Goal: Task Accomplishment & Management: Use online tool/utility

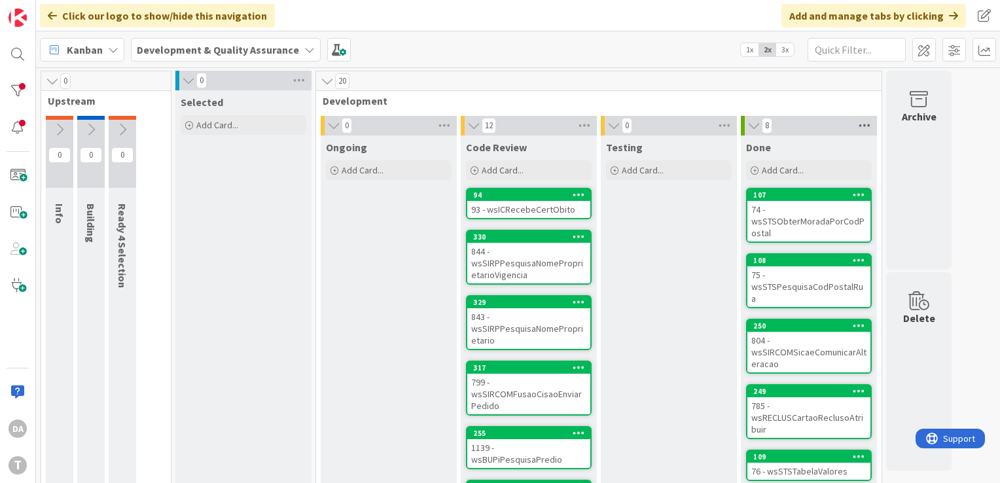
click at [868, 127] on icon at bounding box center [864, 126] width 17 height 20
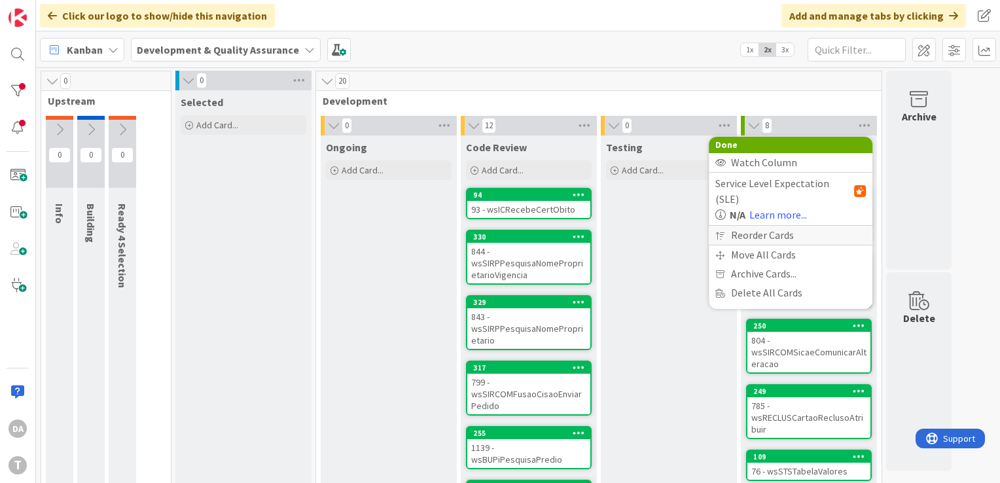
click at [804, 226] on div "Reorder Cards" at bounding box center [791, 235] width 164 height 19
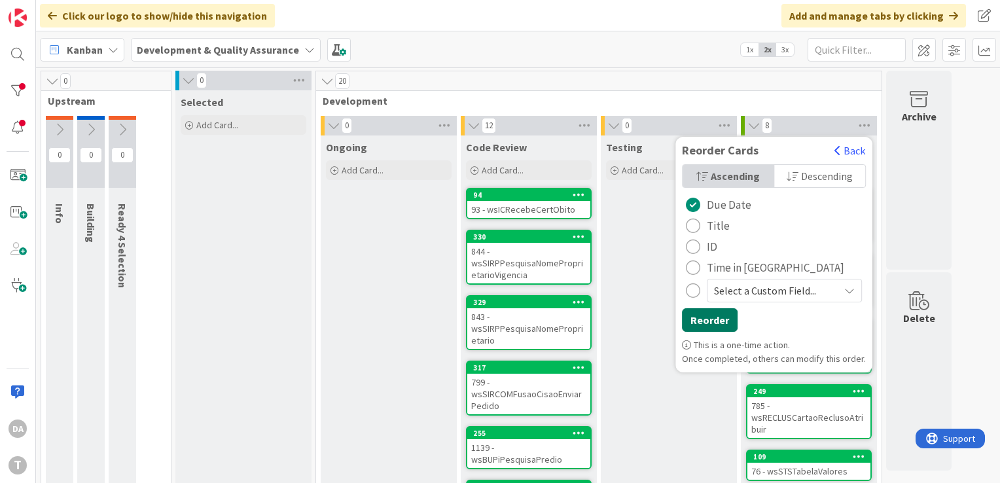
click at [721, 315] on button "Reorder" at bounding box center [710, 320] width 56 height 24
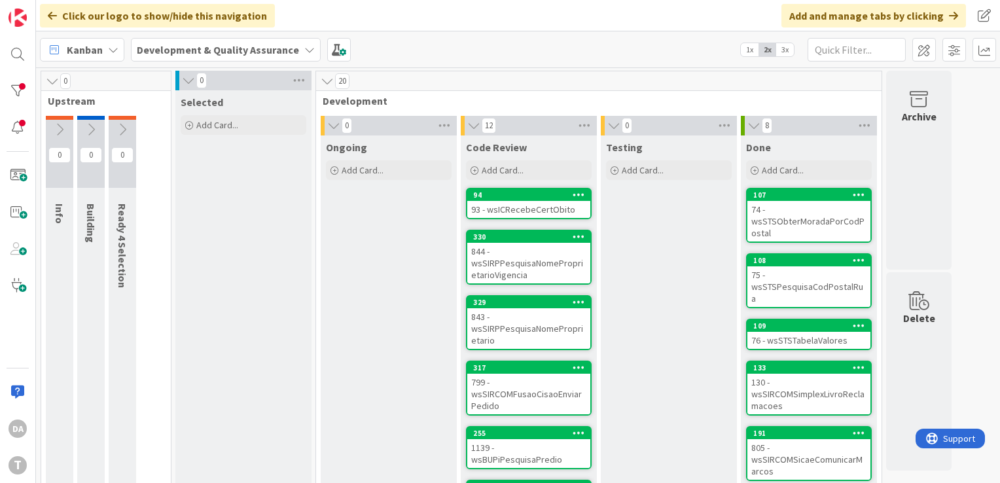
click at [785, 52] on span "3x" at bounding box center [785, 49] width 18 height 13
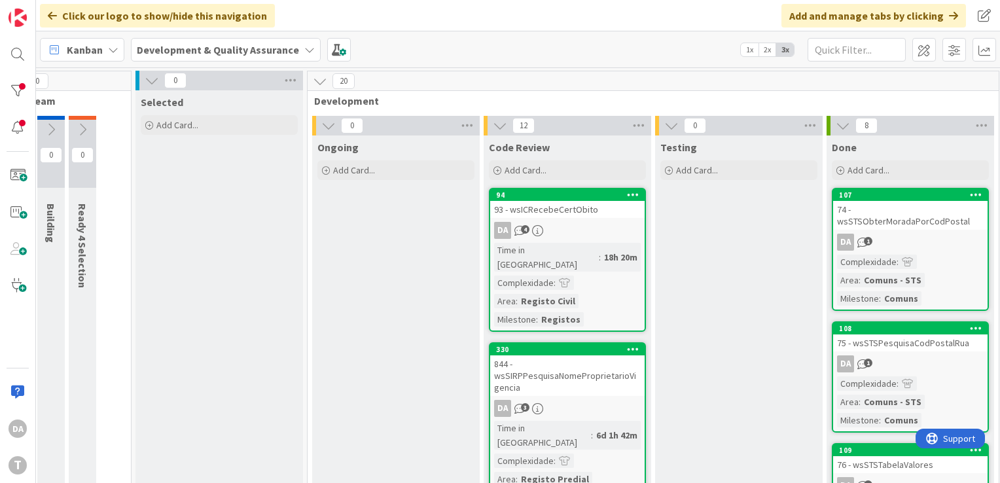
scroll to position [0, 123]
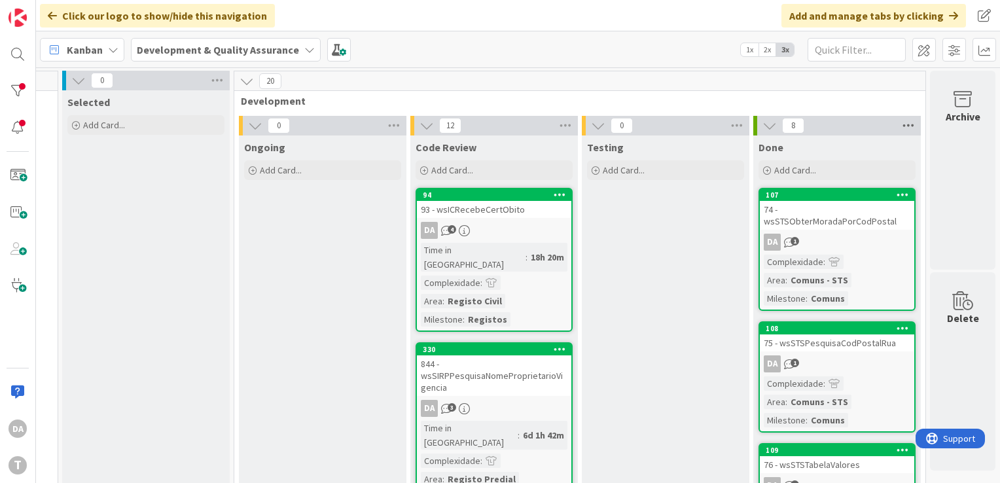
click at [900, 127] on icon at bounding box center [908, 126] width 17 height 20
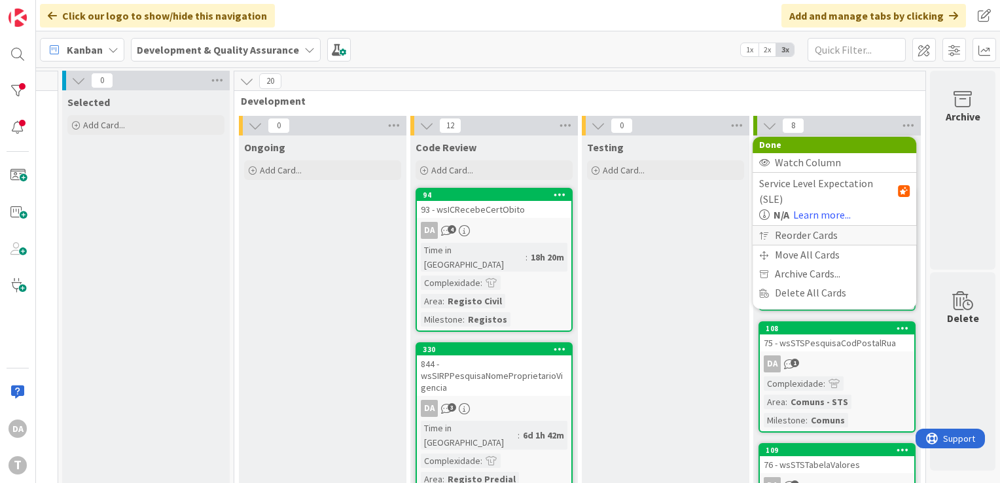
click at [842, 226] on div "Reorder Cards" at bounding box center [835, 235] width 164 height 19
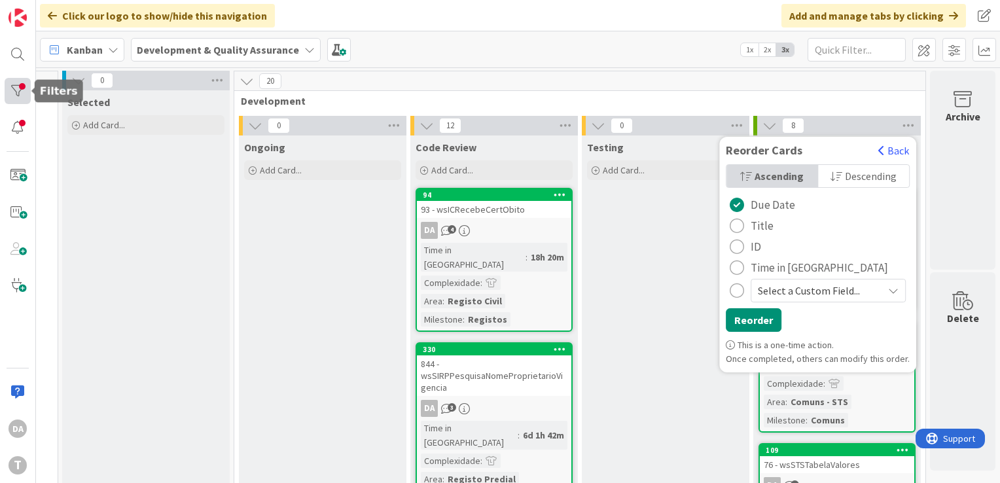
click at [21, 94] on div at bounding box center [18, 91] width 26 height 26
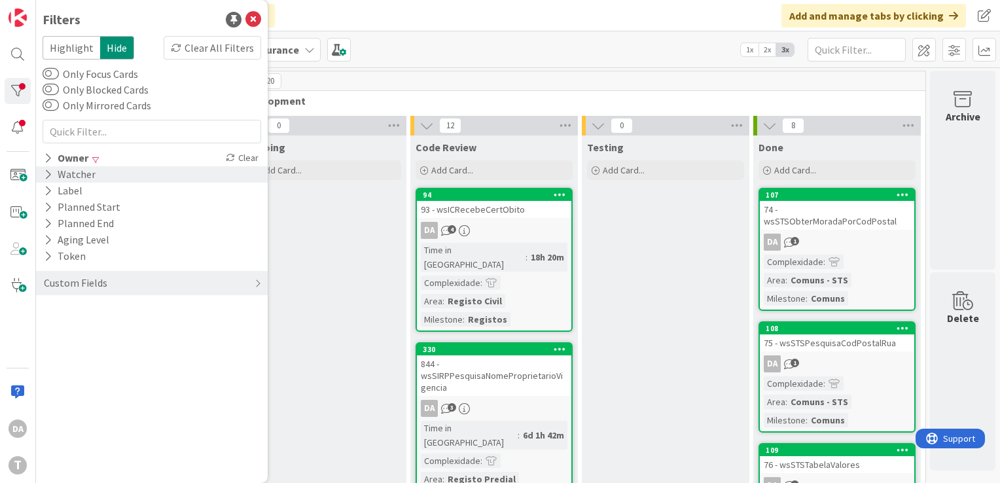
click at [48, 177] on icon at bounding box center [48, 174] width 9 height 11
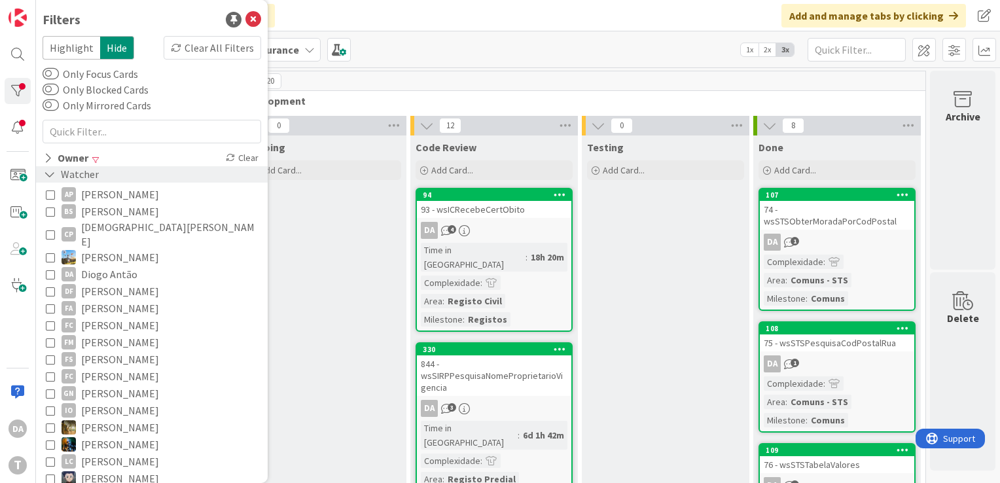
click at [48, 177] on icon at bounding box center [50, 174] width 12 height 11
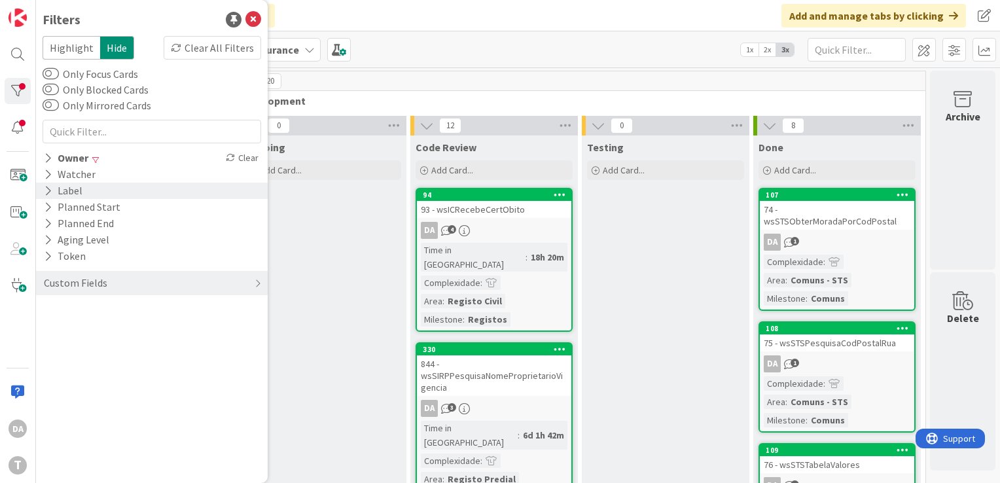
click at [46, 195] on icon at bounding box center [48, 190] width 9 height 11
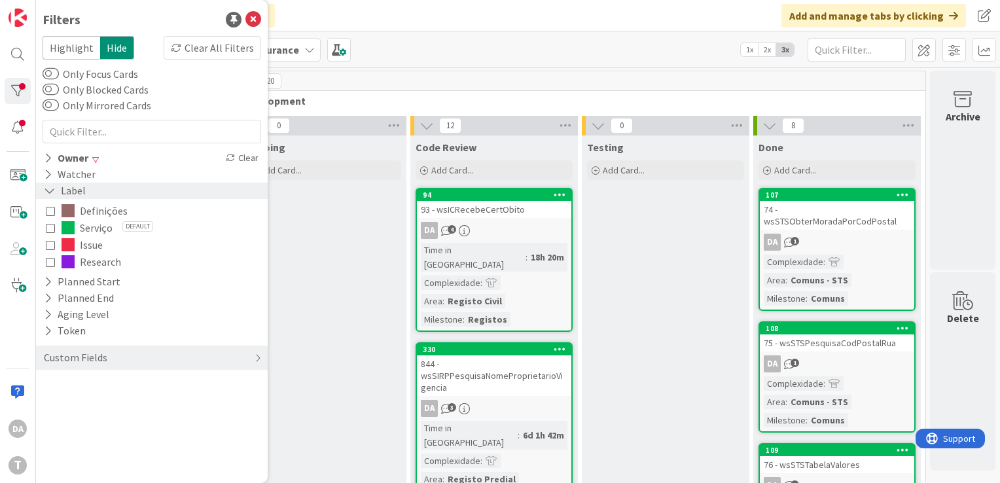
click at [46, 195] on icon at bounding box center [50, 190] width 12 height 11
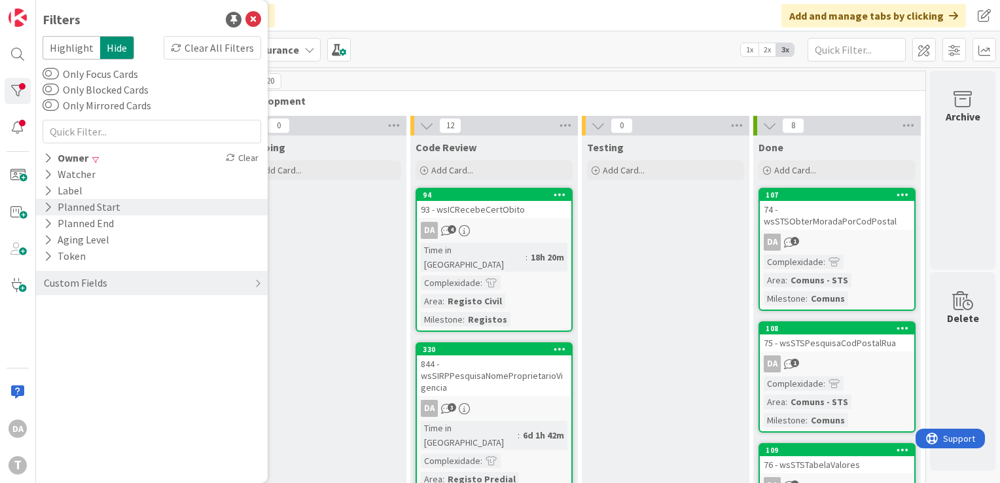
click at [46, 209] on icon at bounding box center [48, 207] width 9 height 11
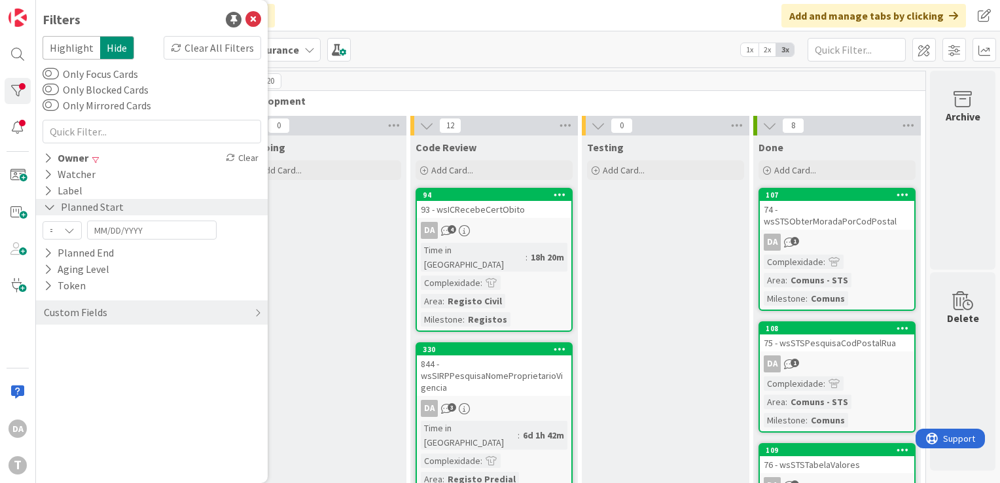
click at [46, 209] on icon at bounding box center [50, 207] width 12 height 11
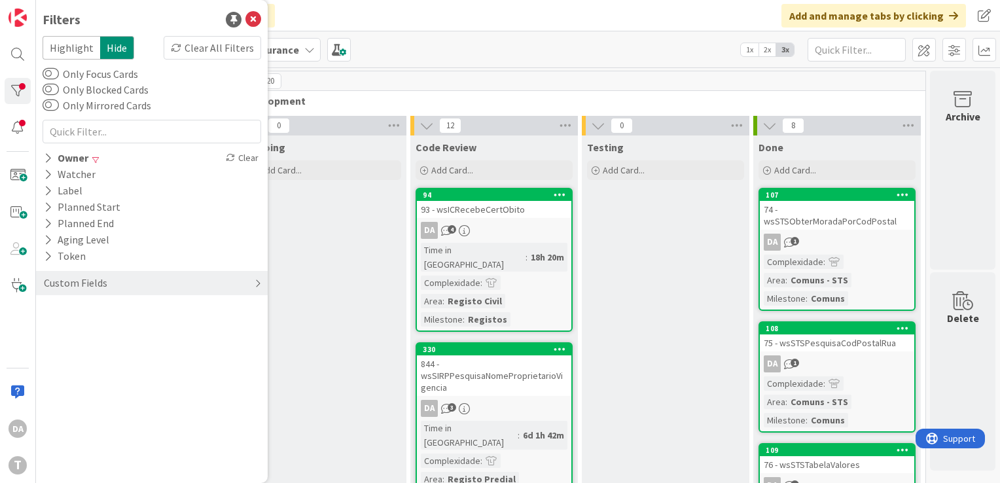
click at [79, 291] on div "Custom Fields" at bounding box center [152, 283] width 232 height 24
click at [51, 307] on icon at bounding box center [48, 309] width 9 height 11
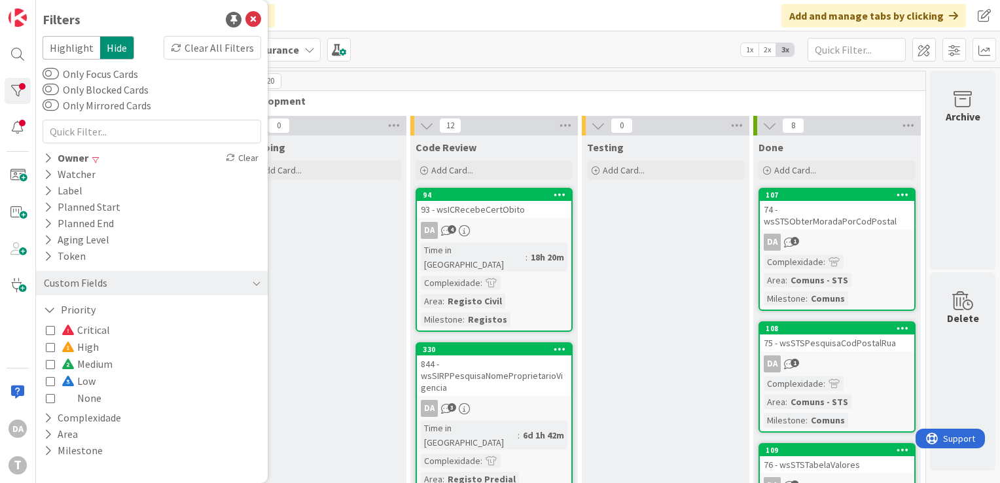
click at [48, 348] on icon at bounding box center [50, 346] width 9 height 9
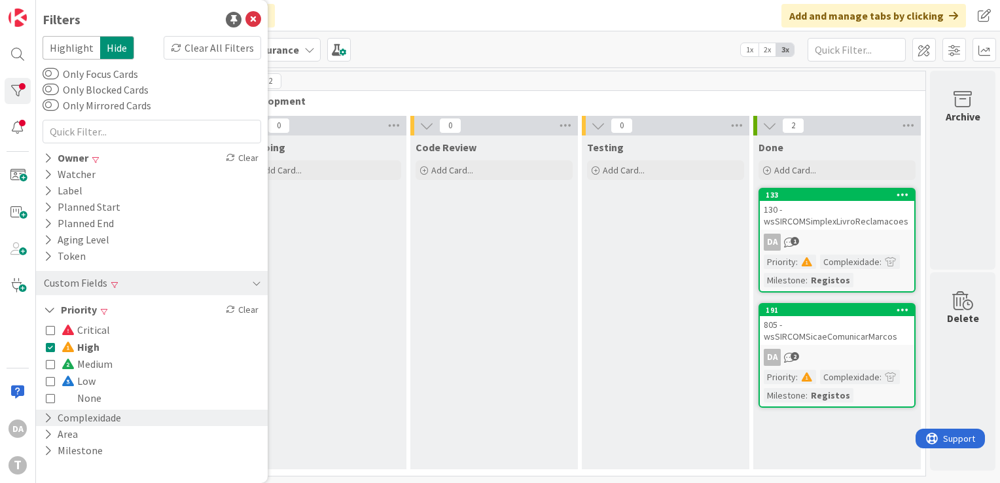
click at [81, 415] on button "Complexidade" at bounding box center [83, 418] width 80 height 16
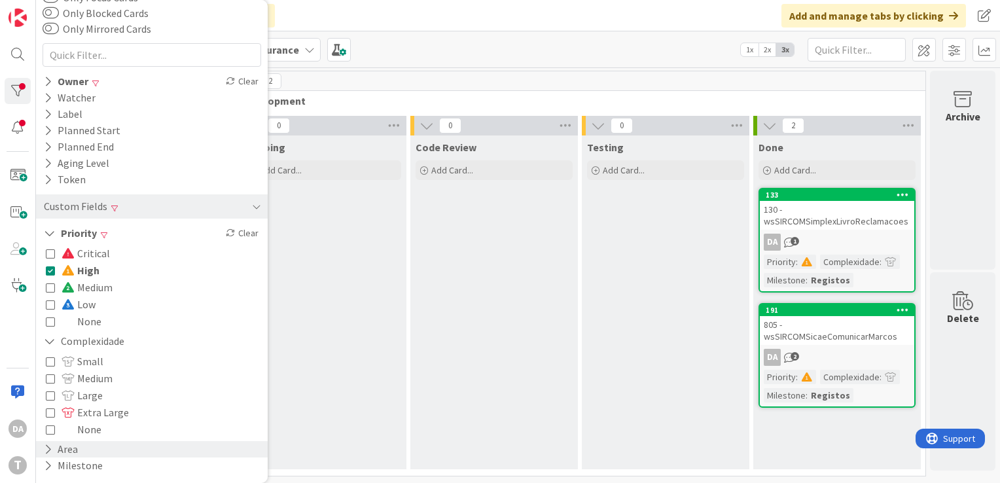
click at [79, 446] on div "Area" at bounding box center [152, 449] width 232 height 16
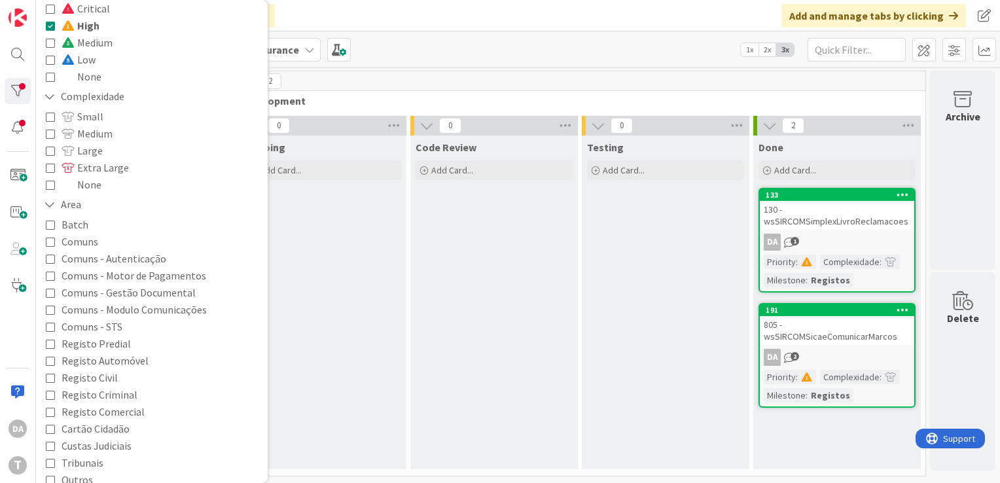
scroll to position [338, 0]
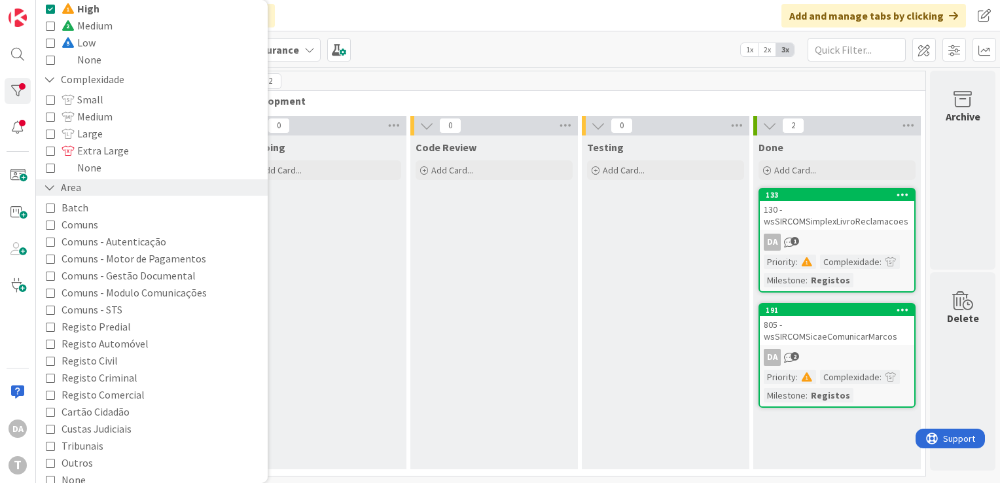
click at [51, 187] on icon at bounding box center [50, 187] width 12 height 11
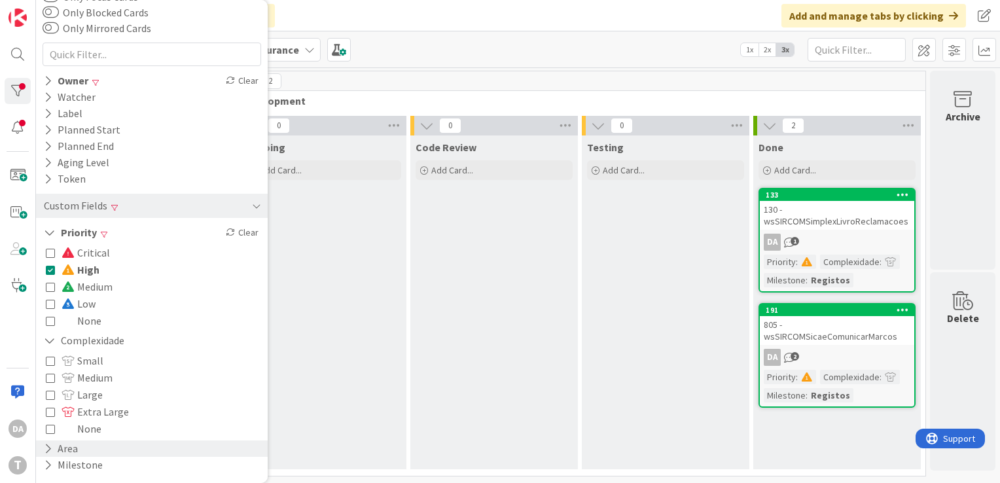
scroll to position [77, 0]
click at [46, 465] on icon at bounding box center [48, 465] width 9 height 11
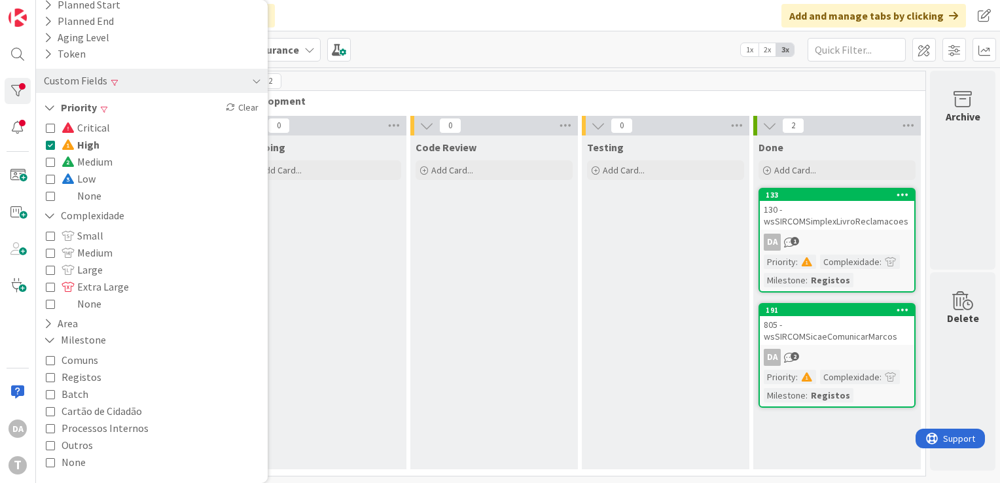
click at [49, 377] on icon at bounding box center [50, 376] width 9 height 9
click at [51, 444] on icon at bounding box center [50, 444] width 9 height 9
click at [861, 217] on div "130 - wsSIRCOMSimplexLivroReclamacoes" at bounding box center [837, 215] width 154 height 29
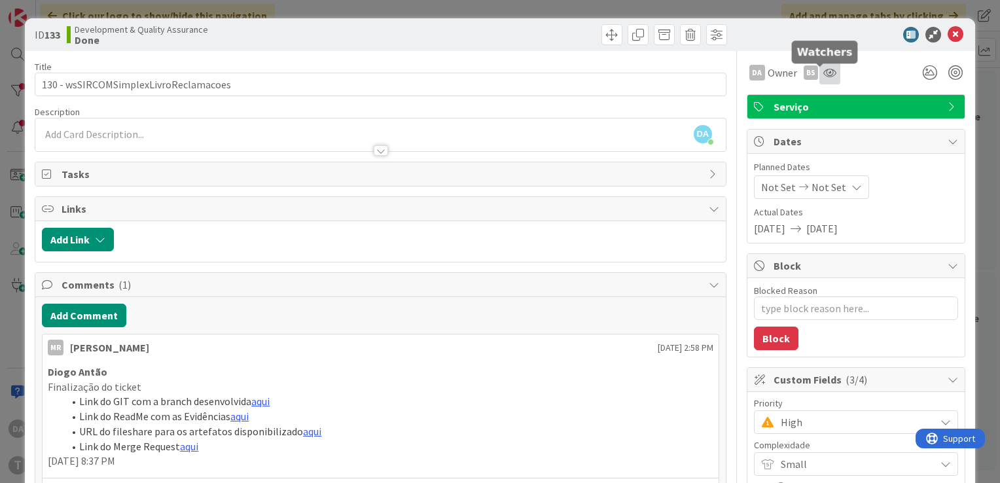
click at [823, 75] on icon at bounding box center [829, 72] width 13 height 10
type textarea "x"
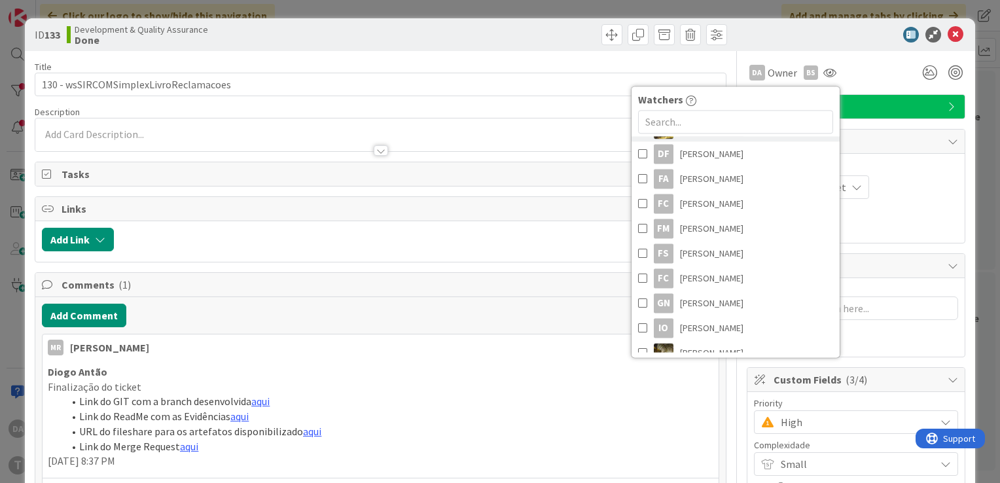
scroll to position [49, 0]
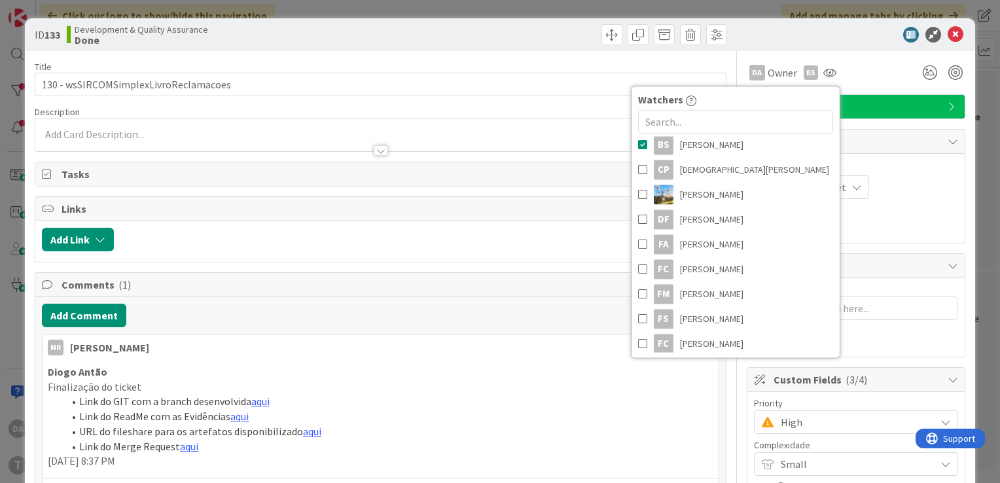
click at [870, 77] on div "DA Owner BS Watchers [PERSON_NAME] BS [PERSON_NAME] CP [PERSON_NAME] DF [PERSON…" at bounding box center [856, 73] width 219 height 24
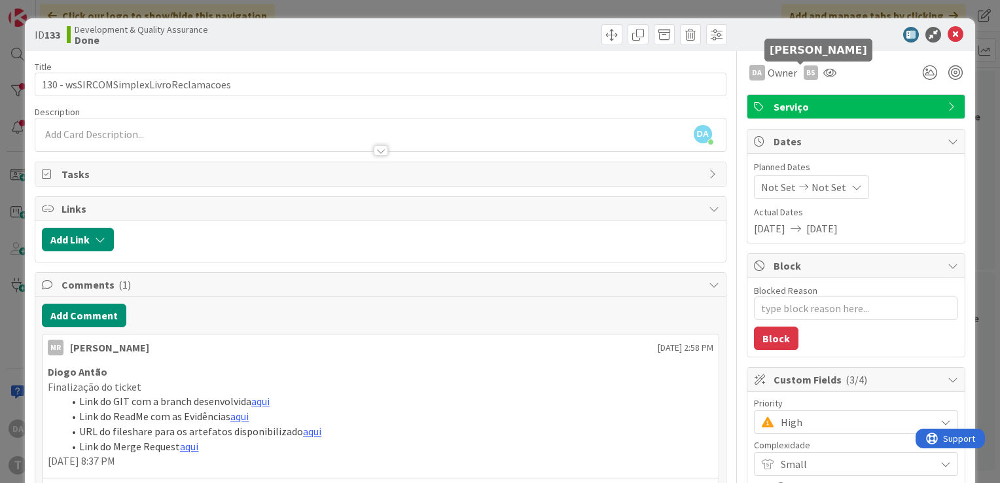
click at [804, 70] on div "BS" at bounding box center [811, 72] width 14 height 14
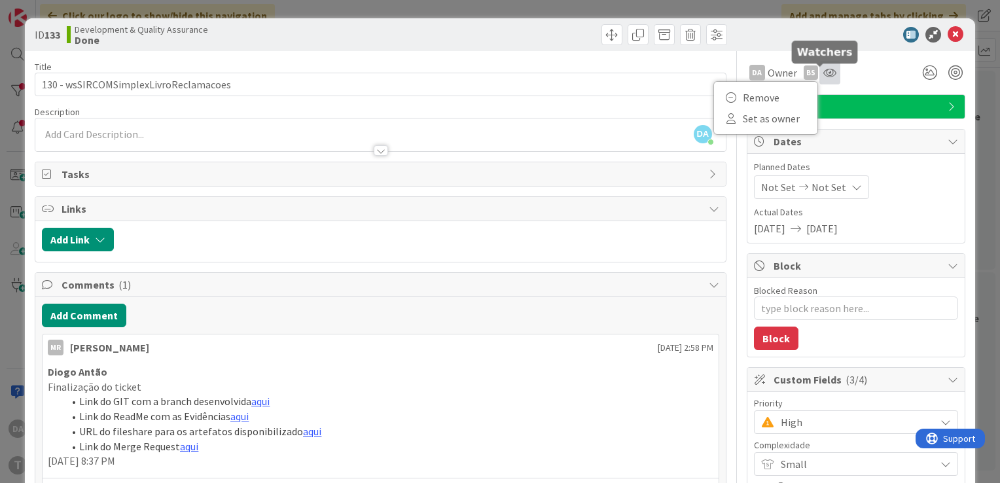
click at [823, 70] on icon at bounding box center [829, 72] width 13 height 10
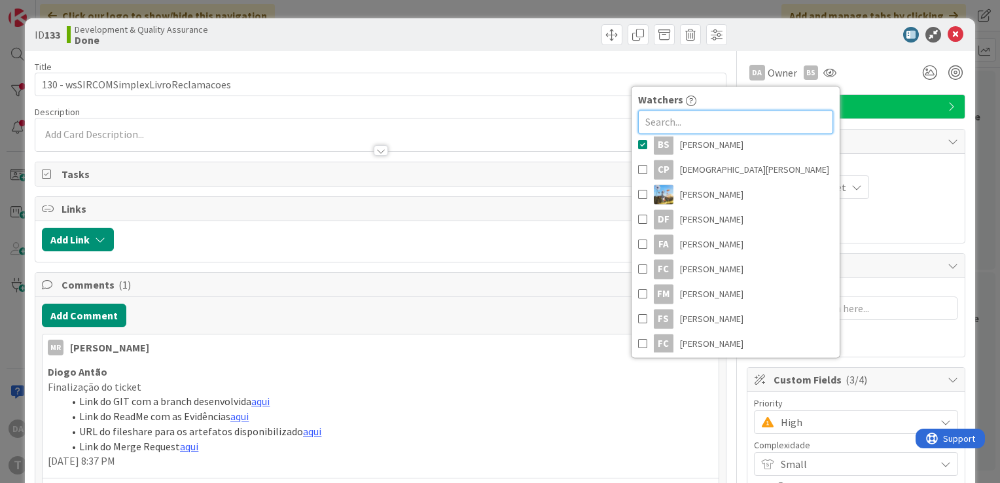
click at [687, 114] on input "text" at bounding box center [735, 122] width 195 height 24
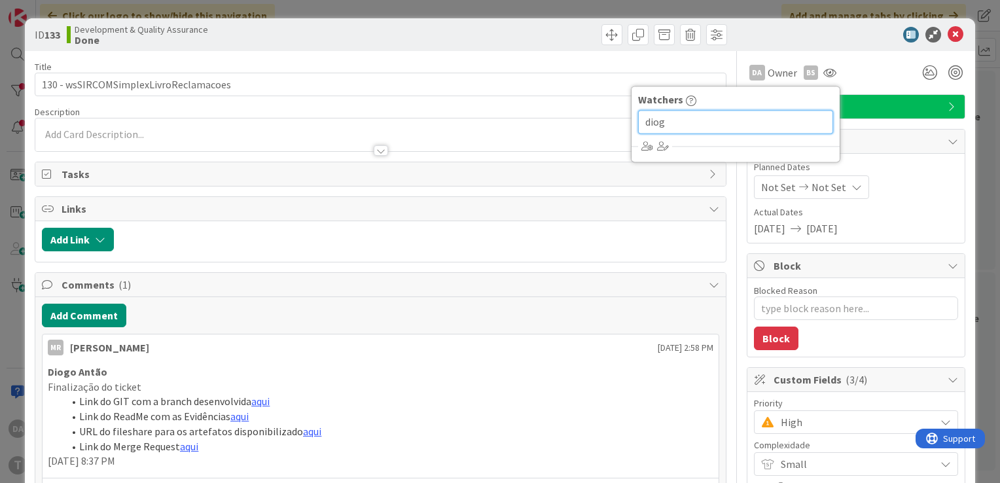
type input "diogo"
drag, startPoint x: 719, startPoint y: 124, endPoint x: 615, endPoint y: 117, distance: 103.7
click at [615, 117] on div "Title 37 / 128 130 - wsSIRCOMSimplexLivroReclamacoes Description DA Diogo Antão…" at bounding box center [500, 383] width 931 height 665
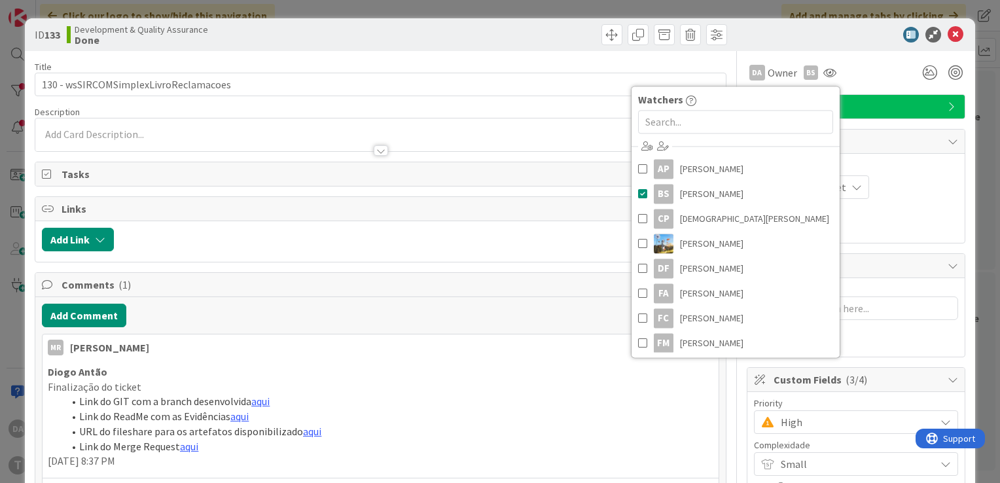
click at [872, 75] on div "DA Owner BS Remove Set as owner Watchers [PERSON_NAME] BS [PERSON_NAME] CP [PER…" at bounding box center [856, 73] width 219 height 24
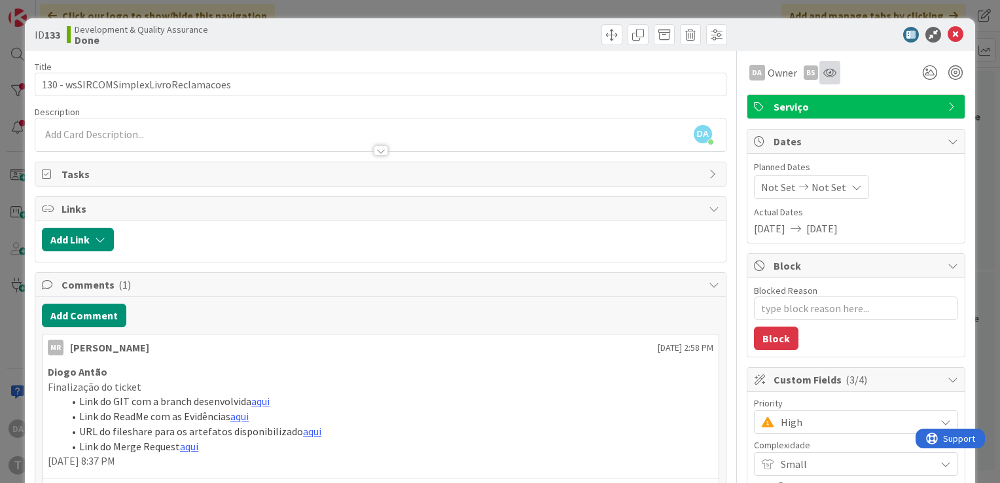
click at [821, 78] on div at bounding box center [829, 73] width 21 height 24
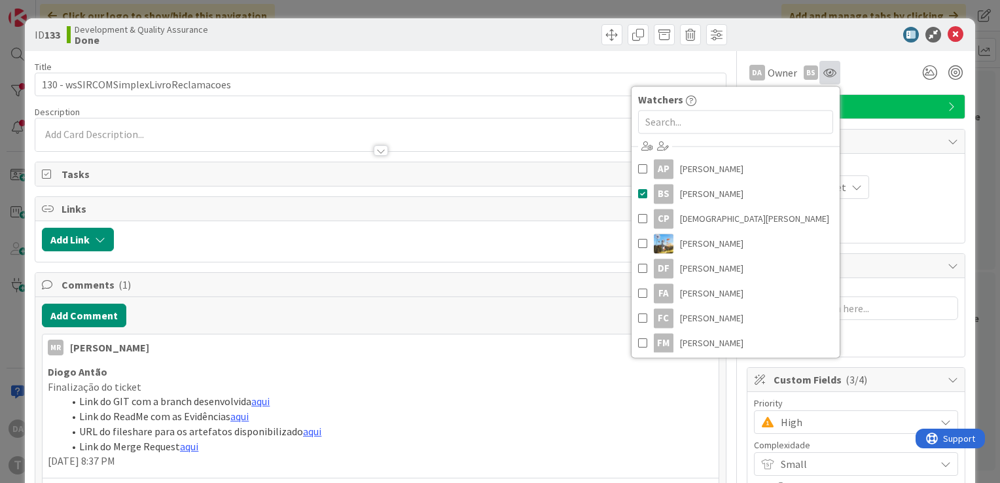
click at [821, 78] on div at bounding box center [829, 73] width 21 height 24
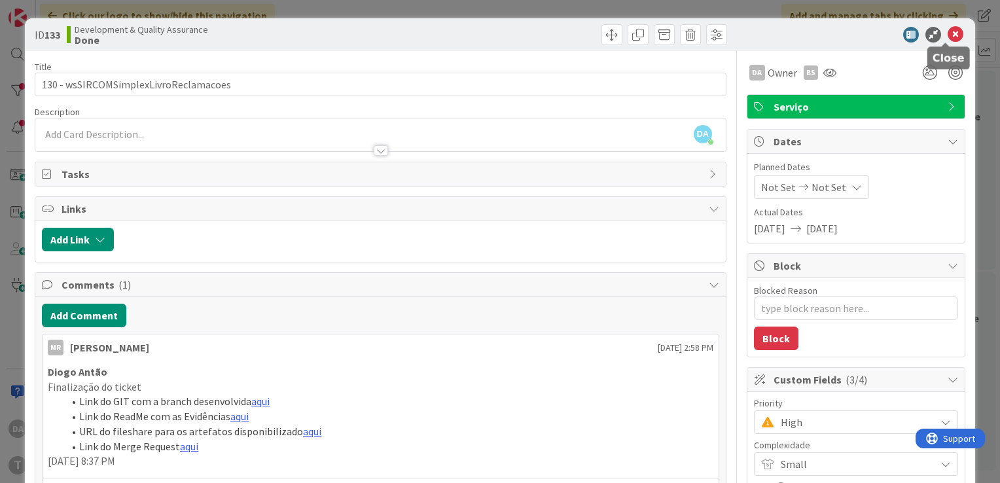
click at [948, 33] on icon at bounding box center [956, 35] width 16 height 16
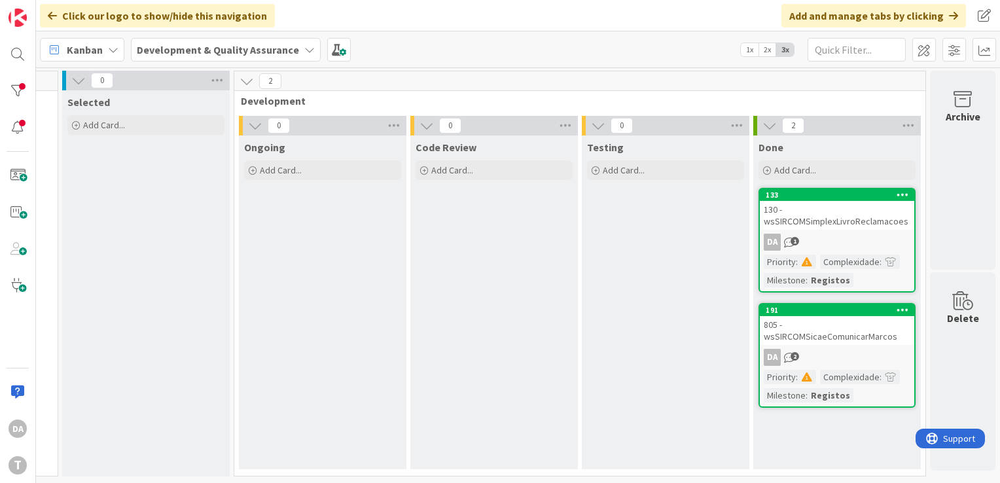
click at [843, 235] on div "DA 1" at bounding box center [837, 242] width 154 height 17
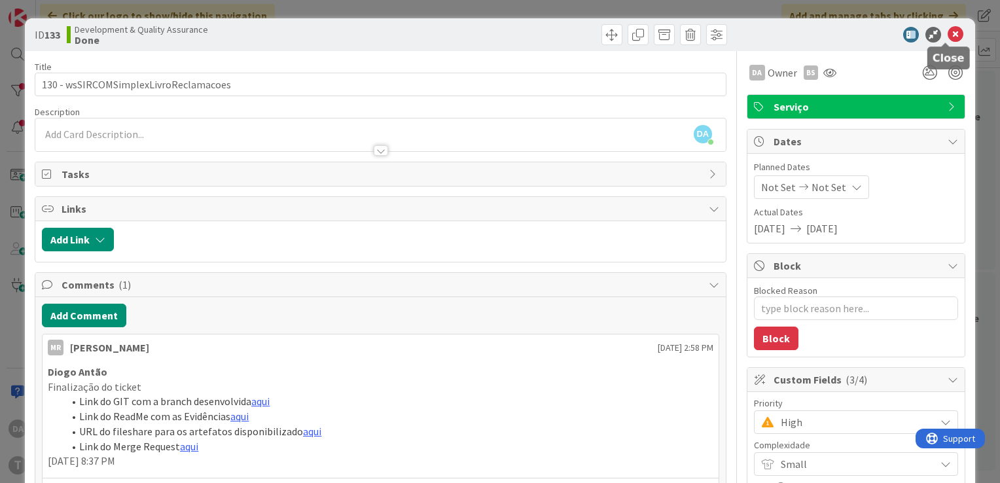
click at [948, 37] on icon at bounding box center [956, 35] width 16 height 16
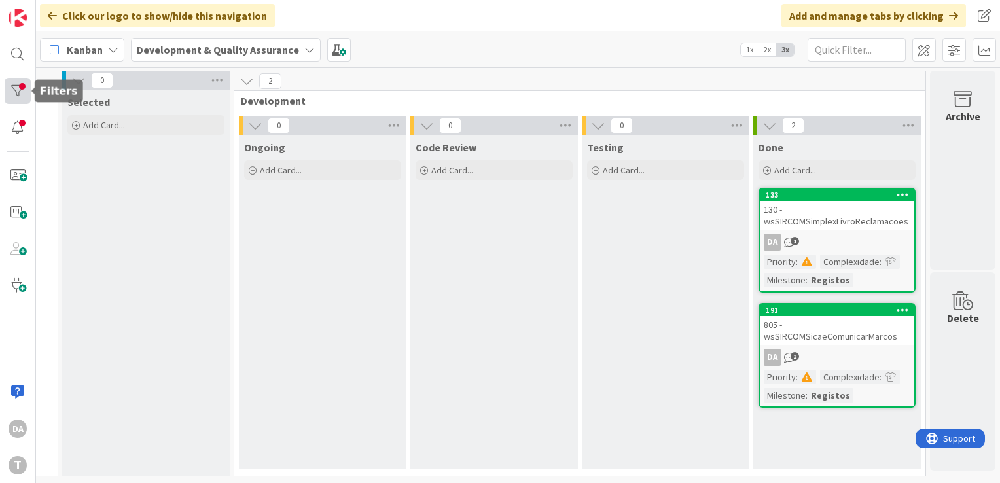
click at [16, 91] on div at bounding box center [18, 91] width 26 height 26
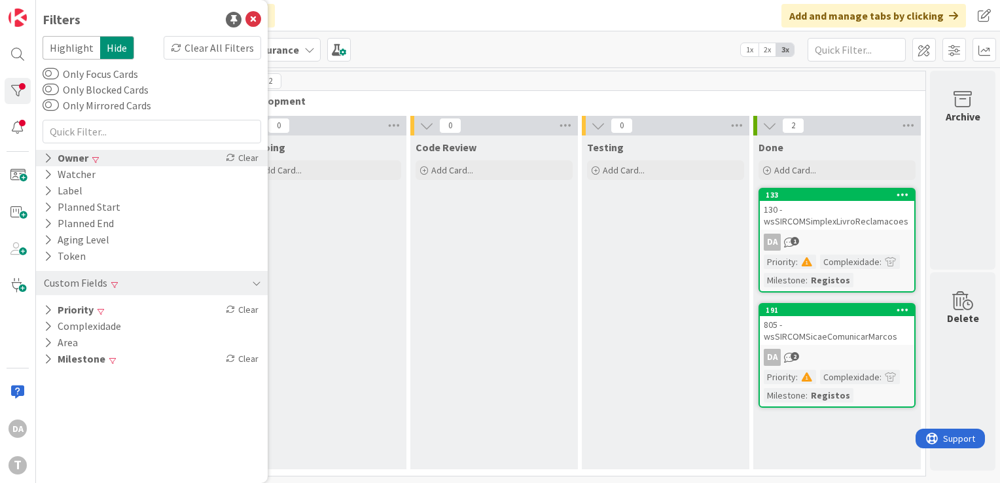
click at [46, 159] on icon at bounding box center [48, 158] width 9 height 11
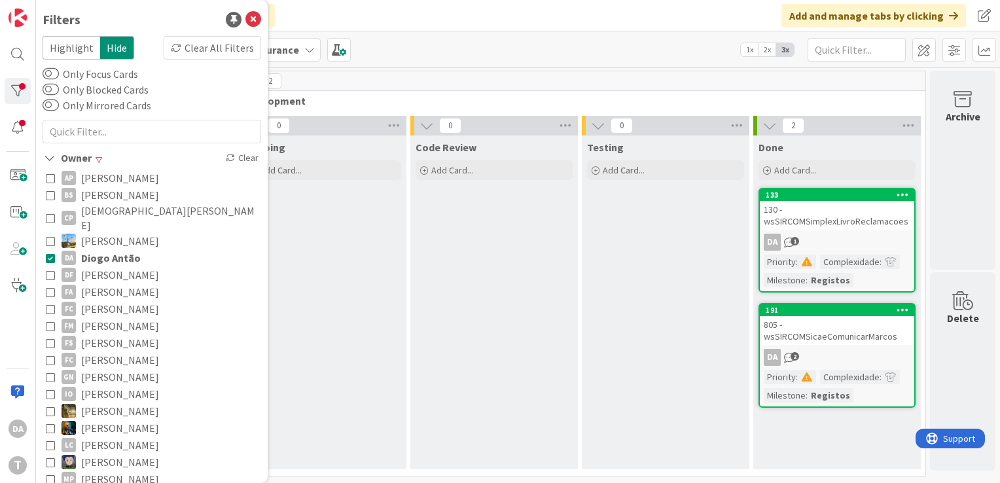
click at [50, 253] on icon at bounding box center [50, 257] width 9 height 9
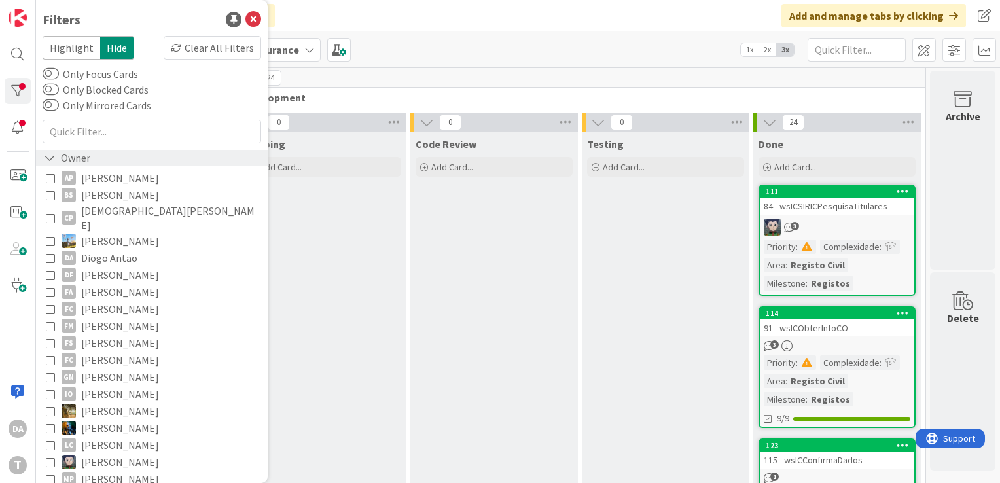
click at [50, 154] on icon at bounding box center [50, 158] width 12 height 11
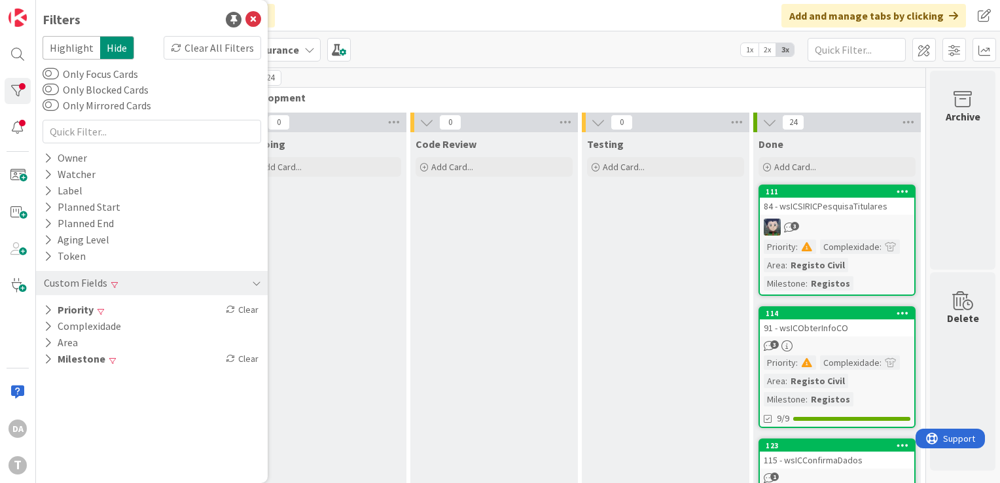
click at [853, 231] on div "3" at bounding box center [837, 227] width 154 height 17
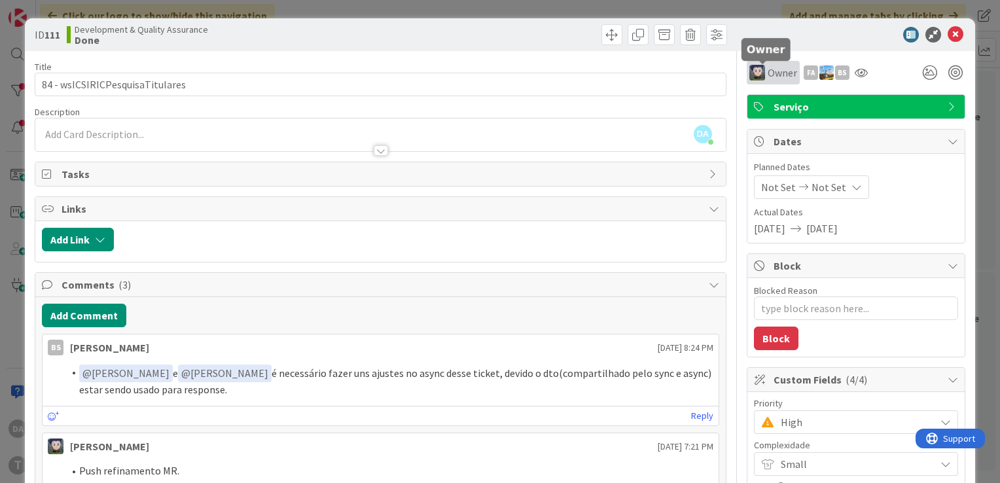
click at [778, 75] on span "Owner" at bounding box center [782, 73] width 29 height 16
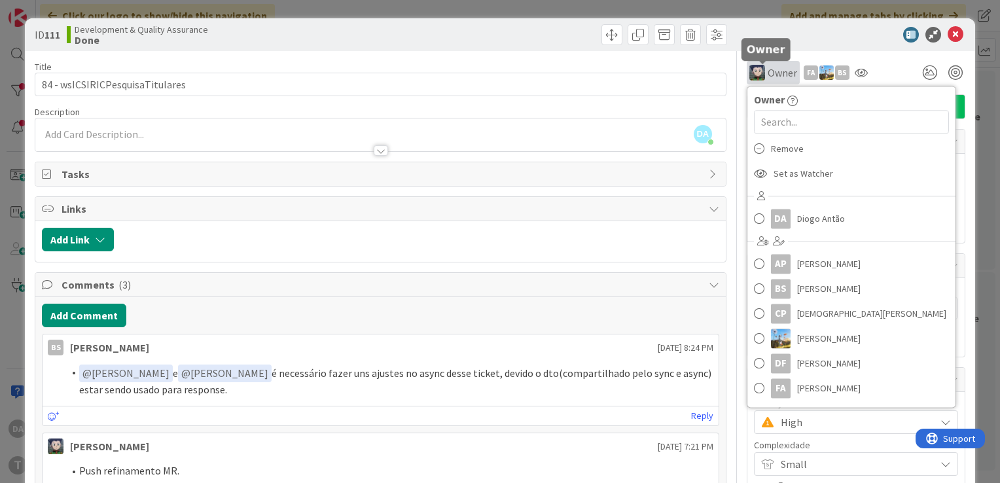
click at [778, 75] on span "Owner" at bounding box center [782, 73] width 29 height 16
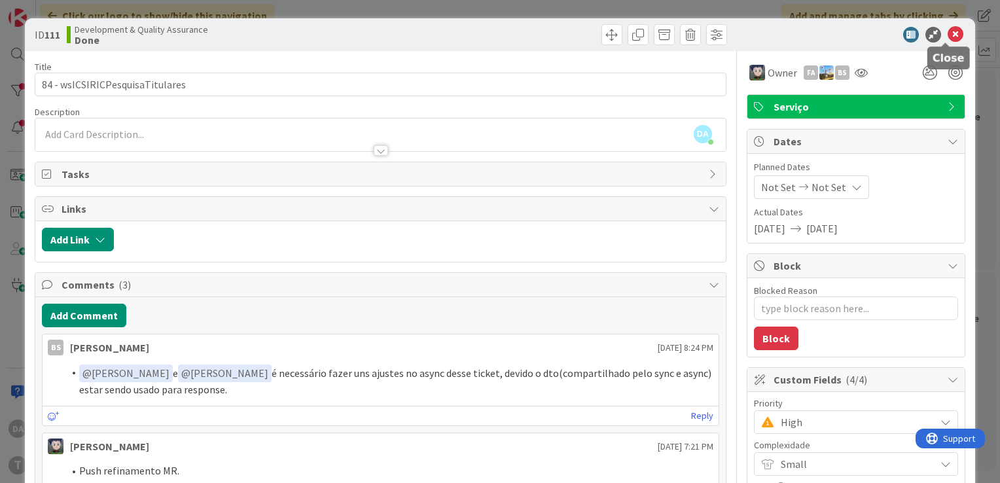
click at [948, 37] on icon at bounding box center [956, 35] width 16 height 16
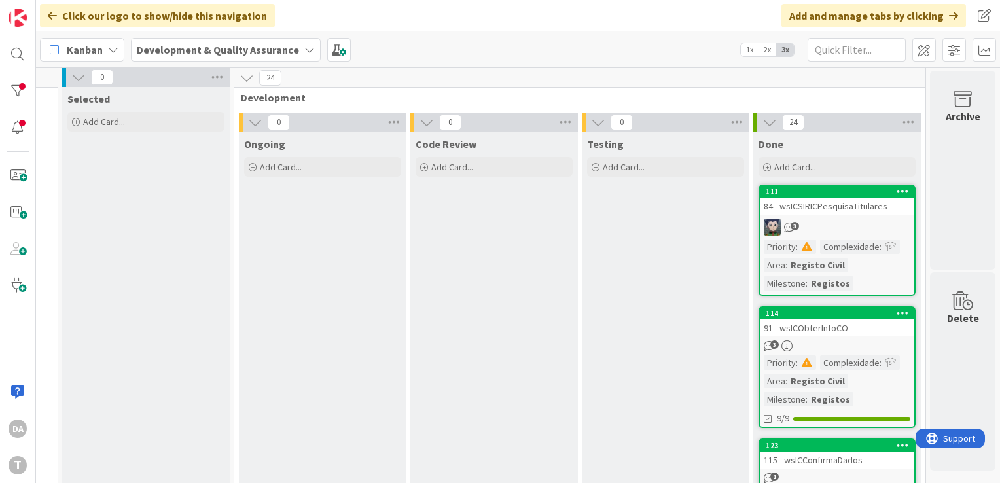
click at [844, 335] on link "114 91 - wsICObterInfoCO 3 Priority : Complexidade : Area : Registo Civil Miles…" at bounding box center [837, 367] width 157 height 122
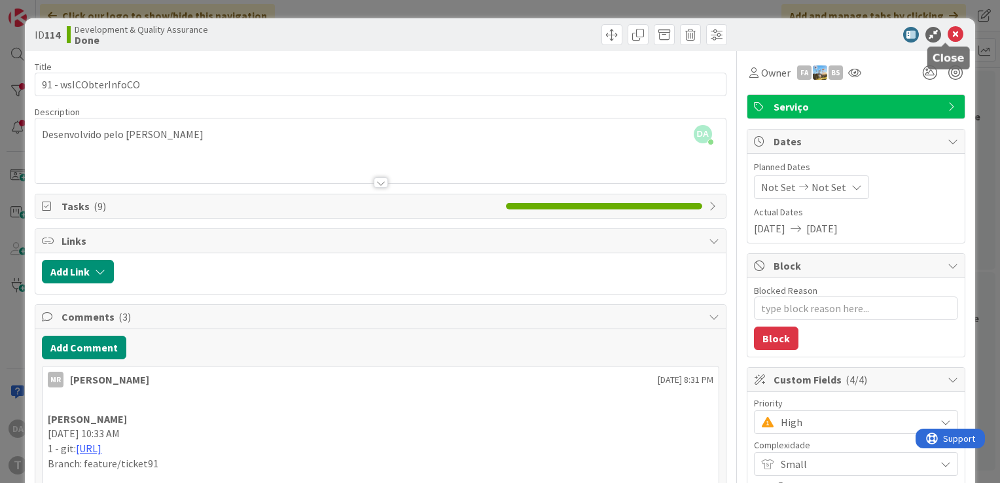
click at [949, 34] on icon at bounding box center [956, 35] width 16 height 16
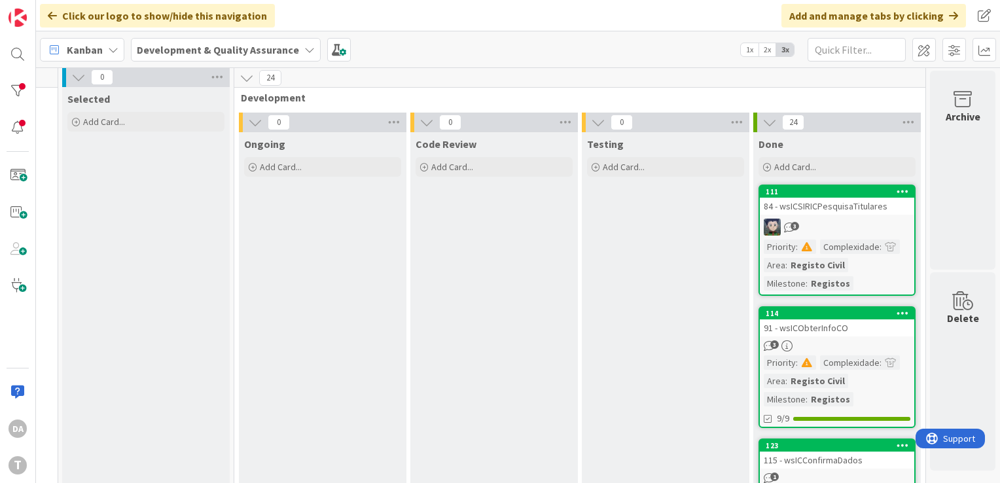
click at [853, 219] on div "3" at bounding box center [837, 227] width 154 height 17
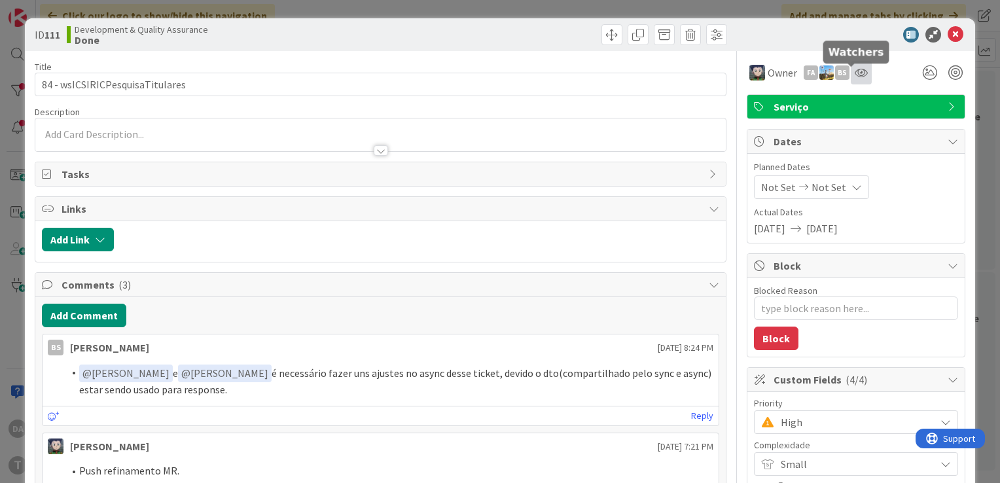
click at [855, 73] on icon at bounding box center [861, 72] width 13 height 10
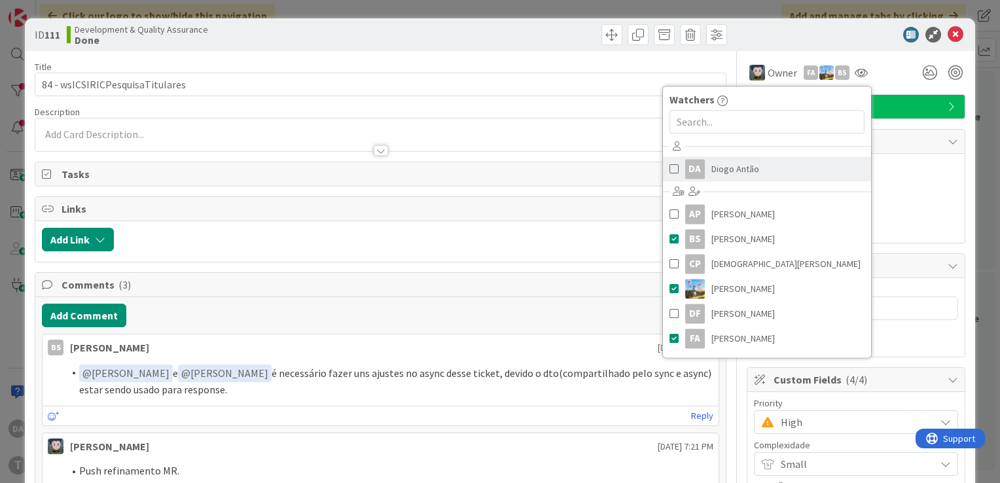
click at [670, 169] on span at bounding box center [674, 169] width 9 height 20
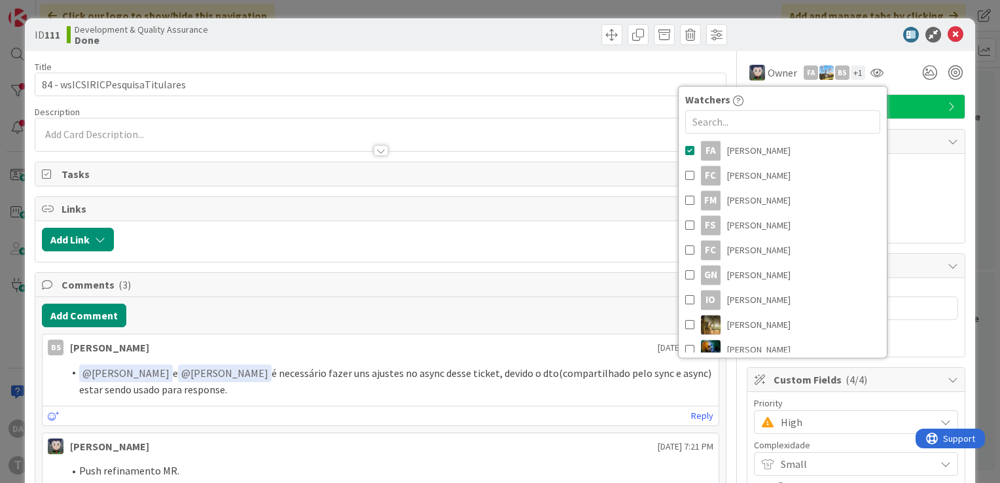
scroll to position [196, 0]
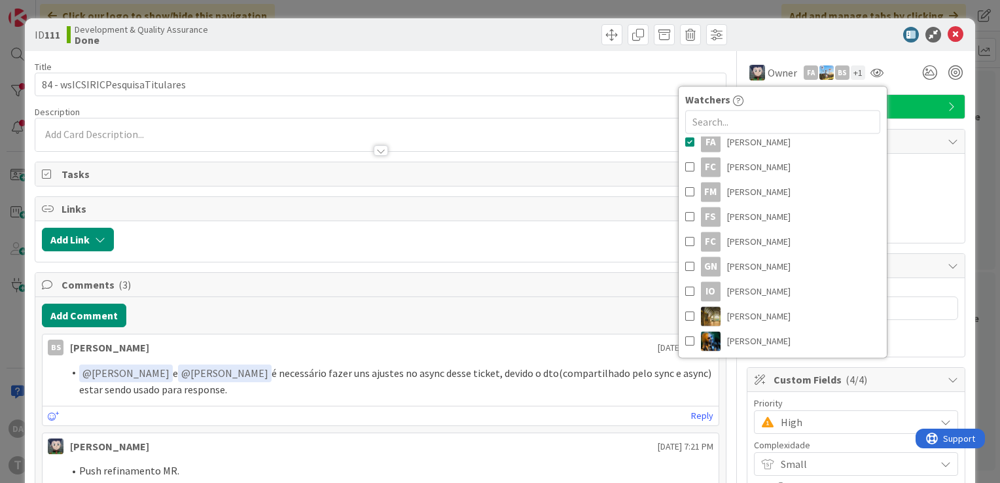
click at [897, 75] on div "Owner FA BS + 1 Watchers DA [PERSON_NAME] BS [PERSON_NAME] CP [PERSON_NAME] DF …" at bounding box center [856, 73] width 219 height 24
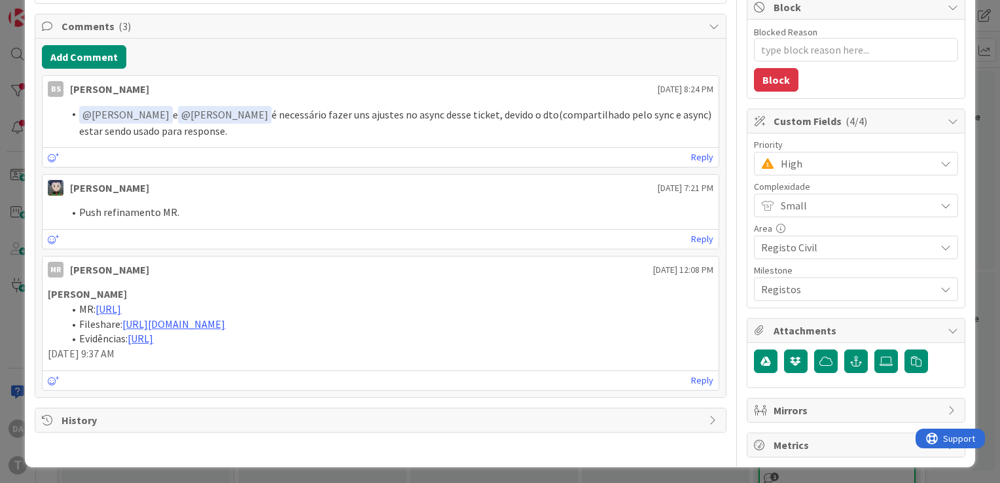
scroll to position [262, 0]
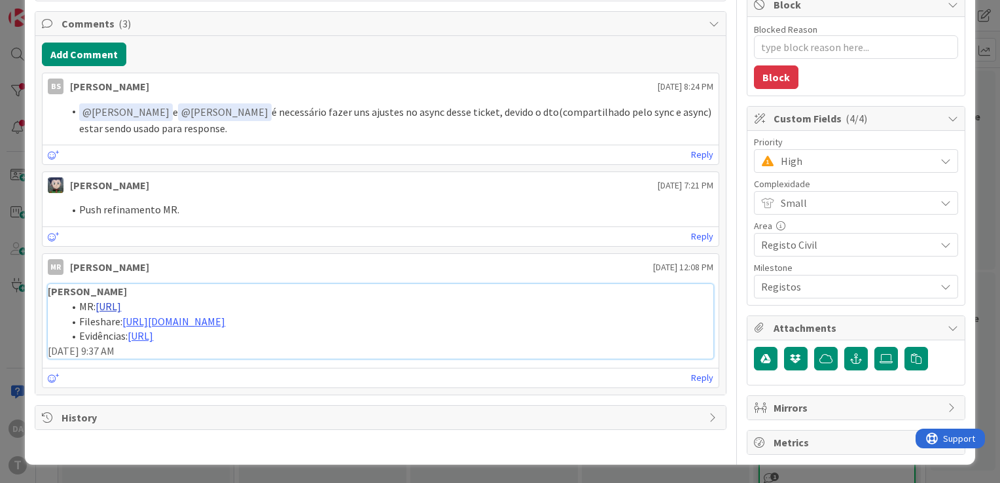
click at [121, 302] on link "[URL]" at bounding box center [109, 306] width 26 height 13
click at [897, 154] on span "High" at bounding box center [855, 161] width 148 height 18
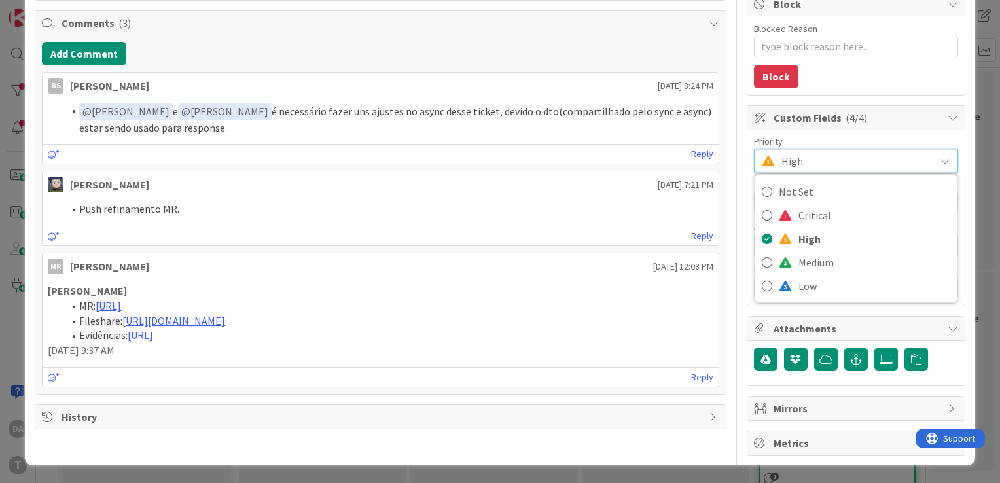
click at [897, 154] on span "High" at bounding box center [854, 161] width 147 height 18
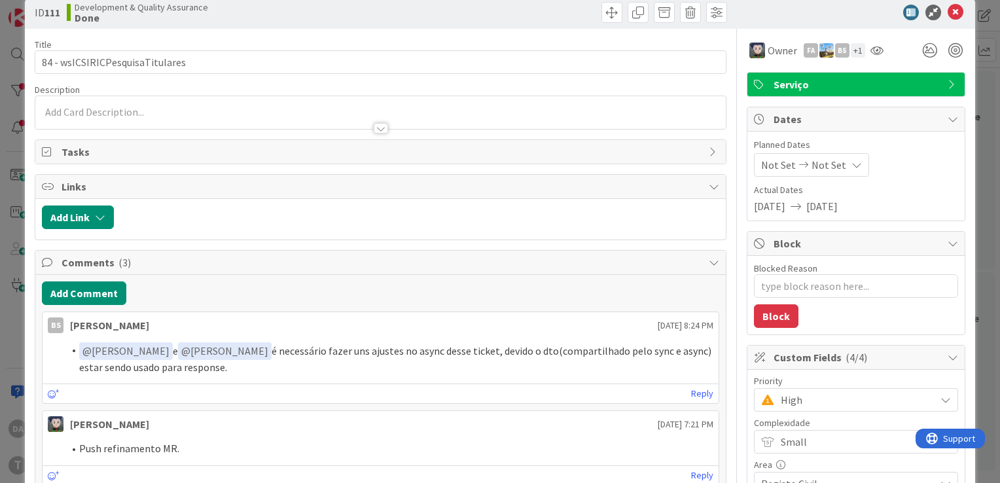
scroll to position [0, 0]
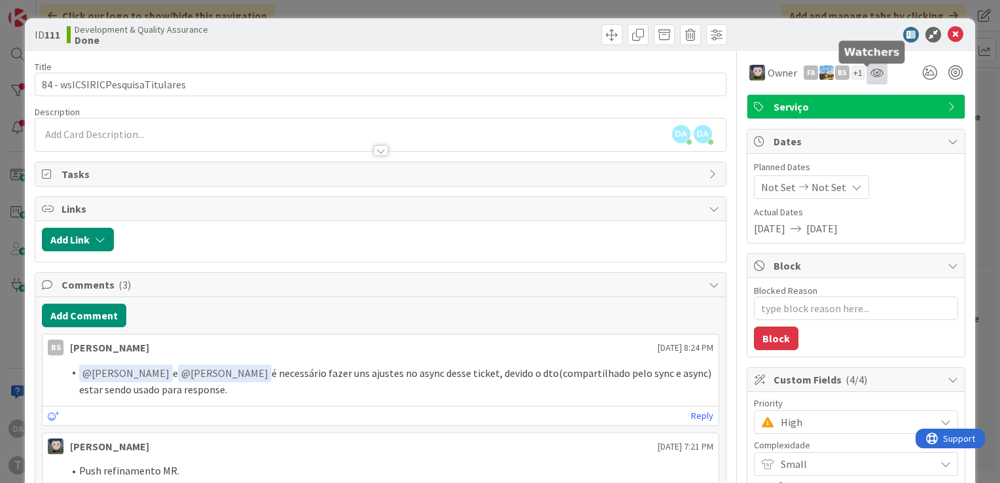
click at [870, 77] on icon at bounding box center [876, 72] width 13 height 10
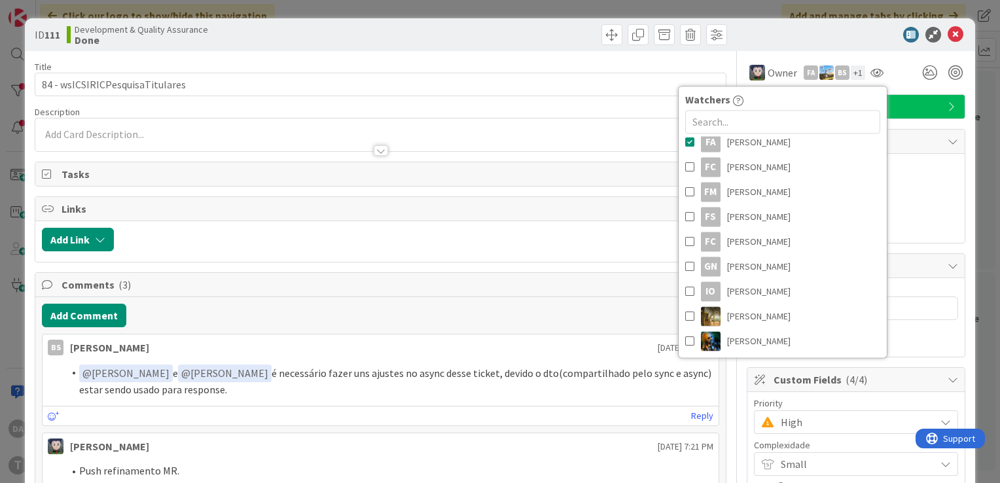
click at [851, 72] on div "+ 1" at bounding box center [858, 72] width 14 height 14
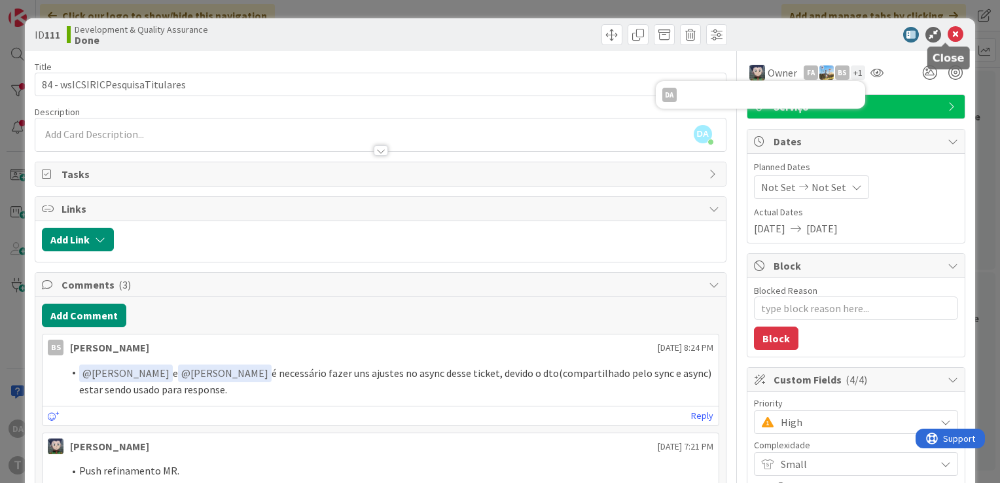
click at [948, 35] on icon at bounding box center [956, 35] width 16 height 16
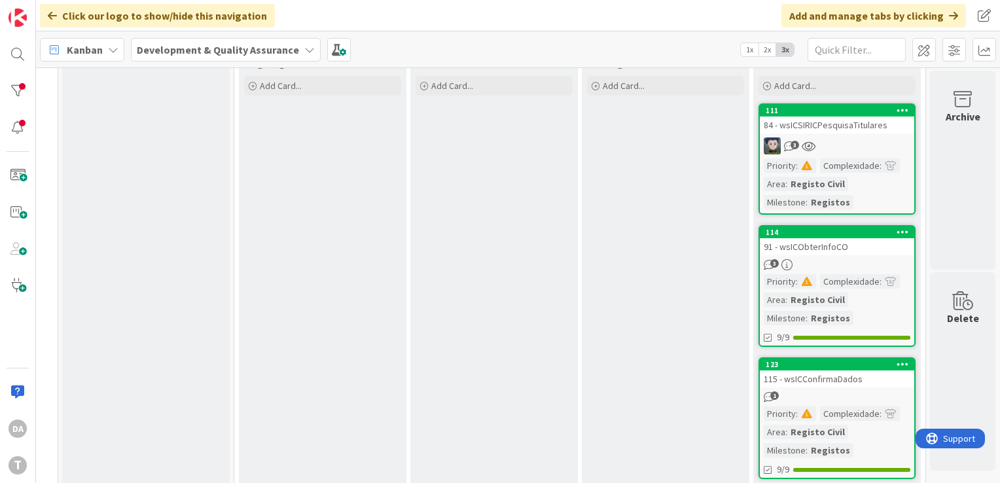
scroll to position [22, 123]
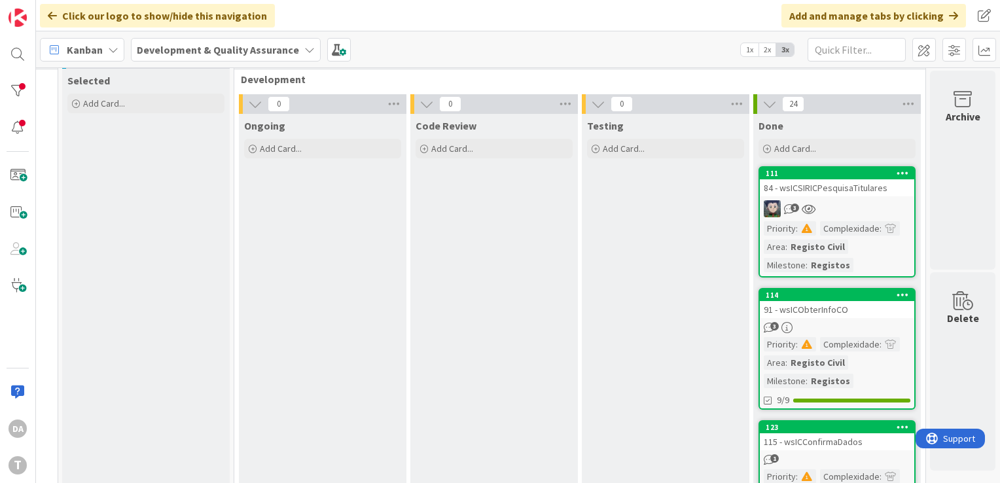
click at [843, 207] on div "3" at bounding box center [837, 208] width 154 height 17
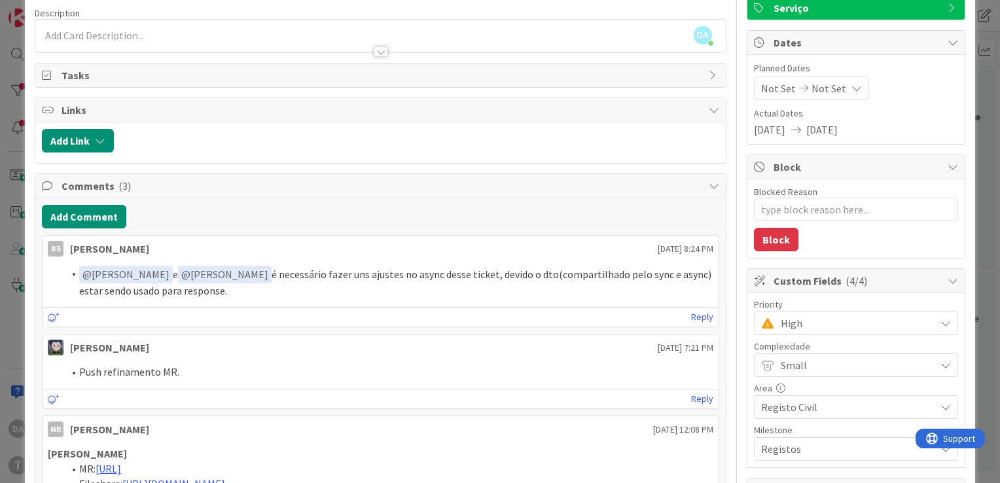
scroll to position [131, 0]
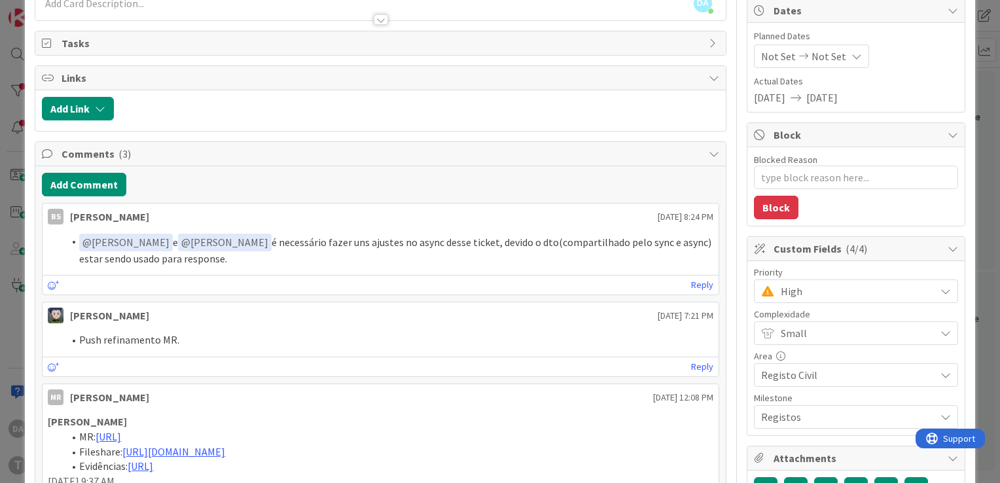
click at [941, 289] on icon at bounding box center [946, 291] width 10 height 10
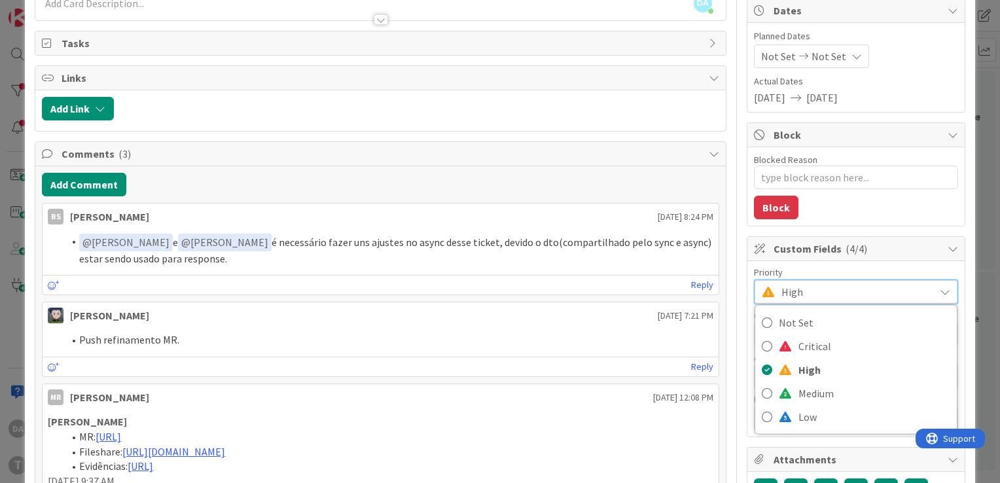
click at [940, 289] on icon at bounding box center [945, 292] width 10 height 10
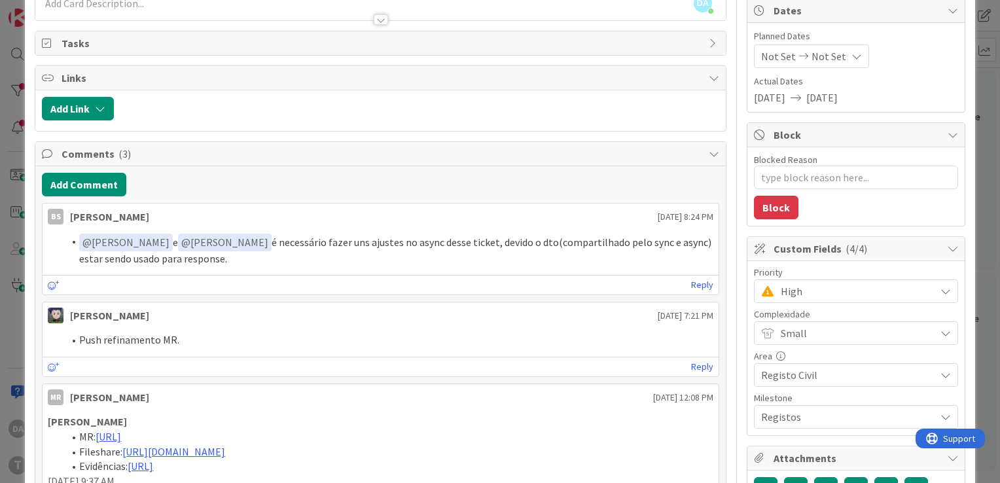
click at [941, 289] on icon at bounding box center [946, 291] width 10 height 10
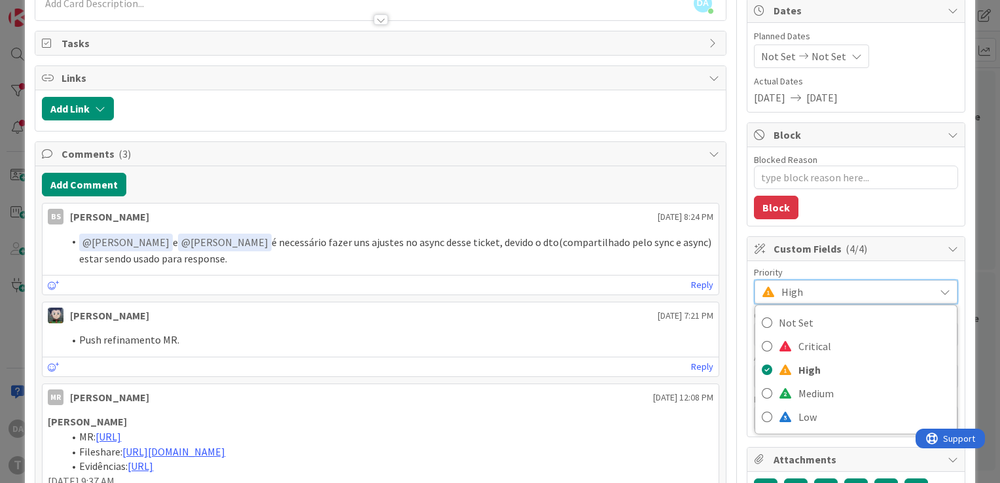
click at [940, 289] on icon at bounding box center [945, 292] width 10 height 10
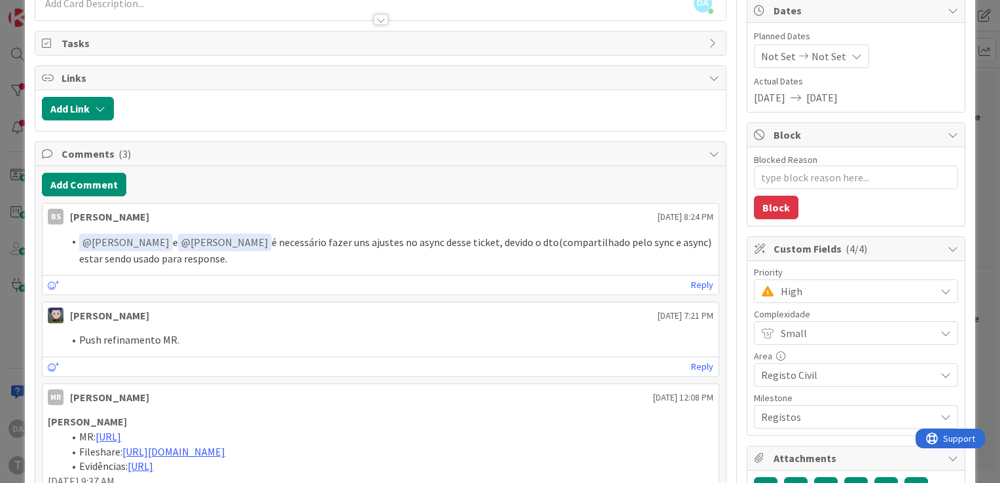
scroll to position [0, 0]
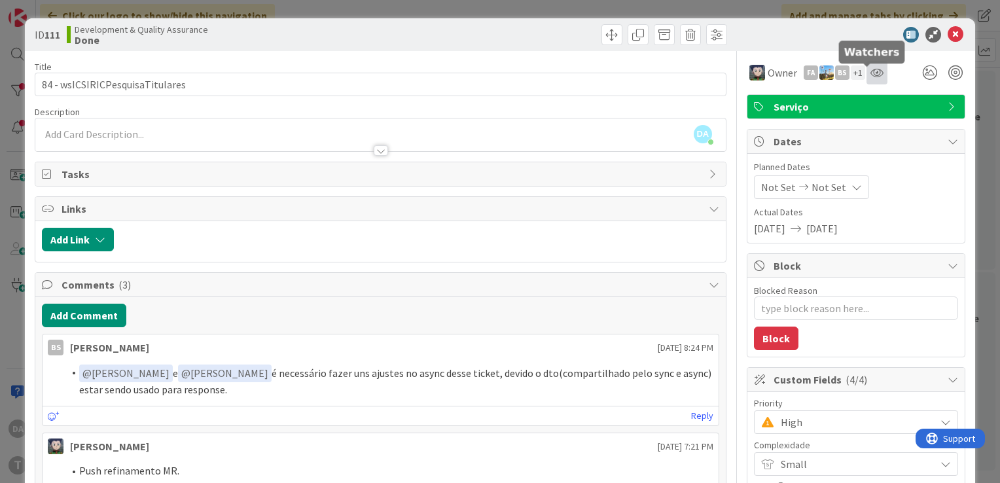
click at [870, 75] on icon at bounding box center [876, 72] width 13 height 10
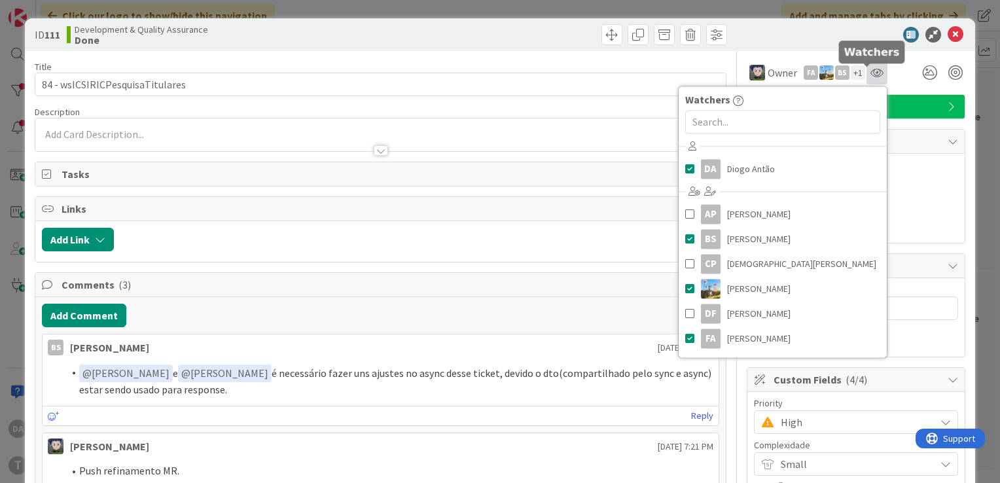
click at [870, 75] on icon at bounding box center [876, 72] width 13 height 10
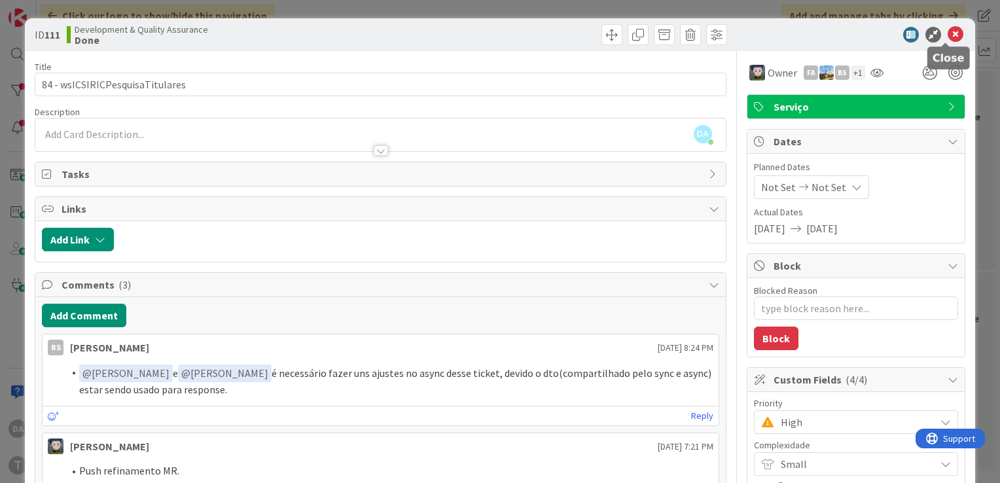
click at [948, 38] on icon at bounding box center [956, 35] width 16 height 16
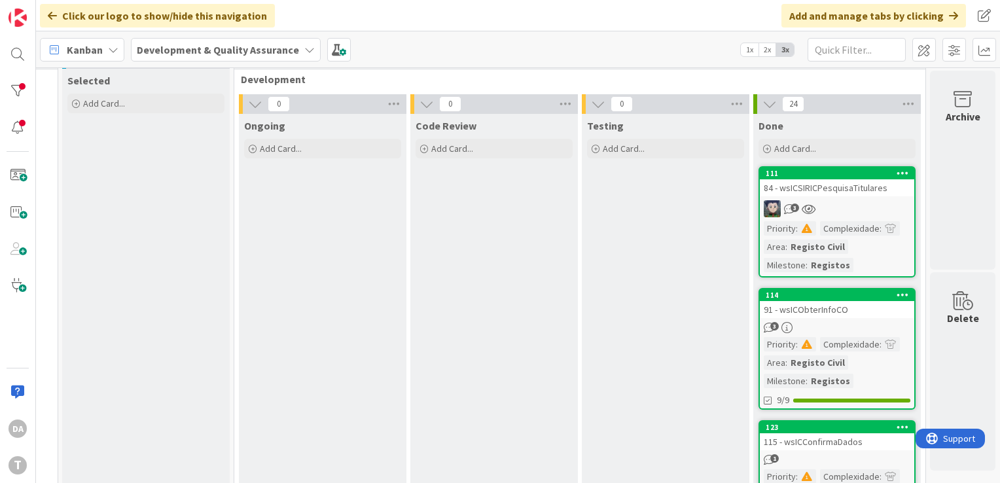
click at [802, 204] on icon at bounding box center [809, 209] width 14 height 11
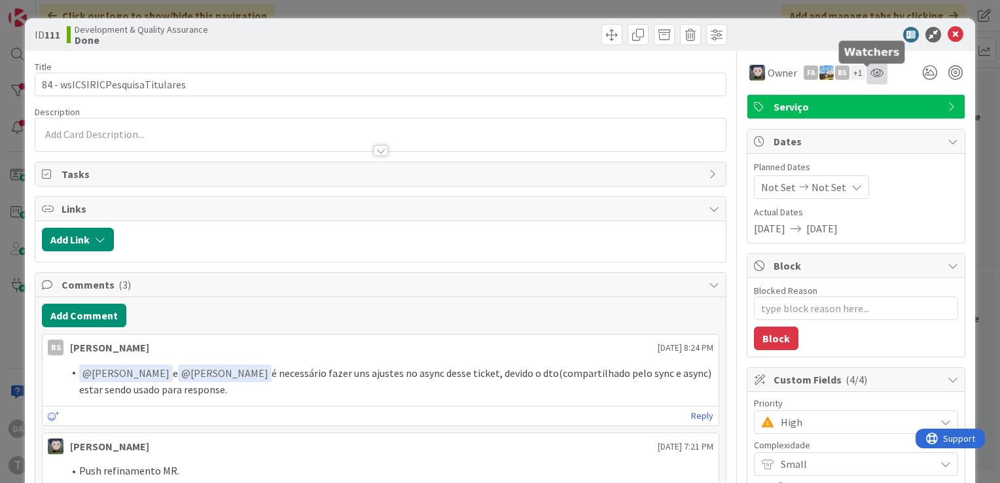
click at [870, 74] on icon at bounding box center [876, 72] width 13 height 10
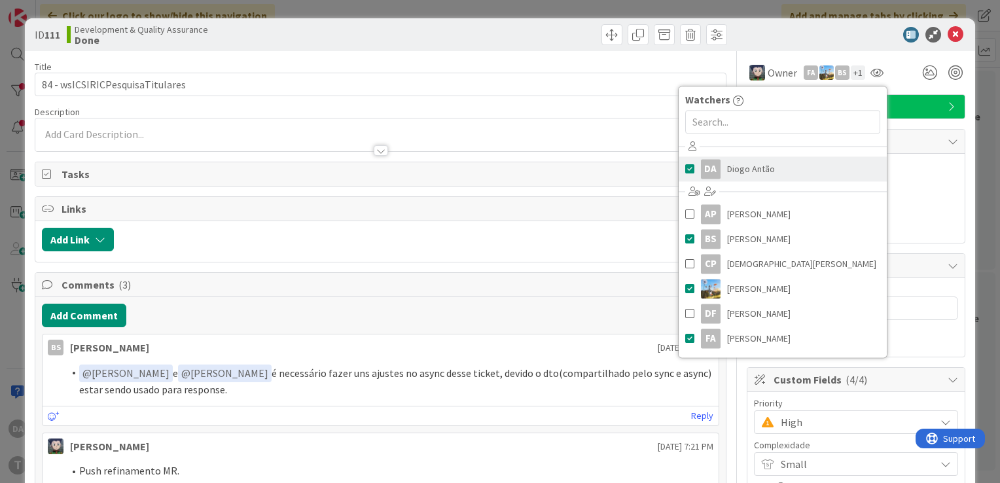
click at [685, 170] on span at bounding box center [689, 169] width 9 height 20
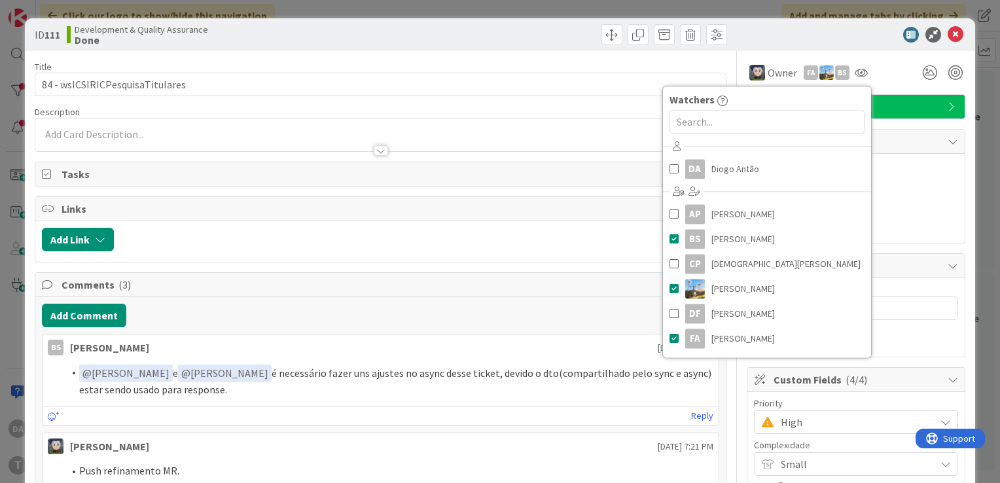
click at [882, 66] on div "Owner FA BS Watchers DA [PERSON_NAME] BS [PERSON_NAME] CP [PERSON_NAME] [PERSON…" at bounding box center [856, 73] width 219 height 24
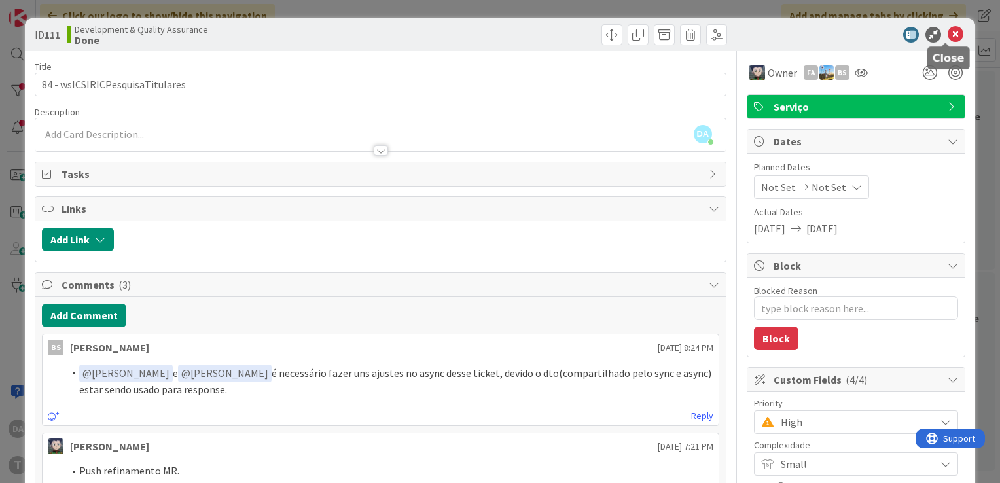
click at [952, 36] on icon at bounding box center [956, 35] width 16 height 16
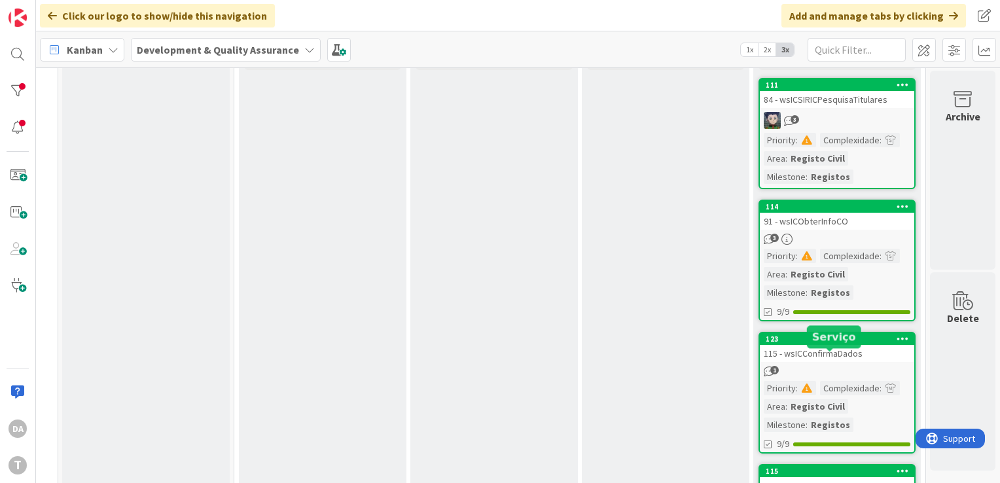
scroll to position [87, 123]
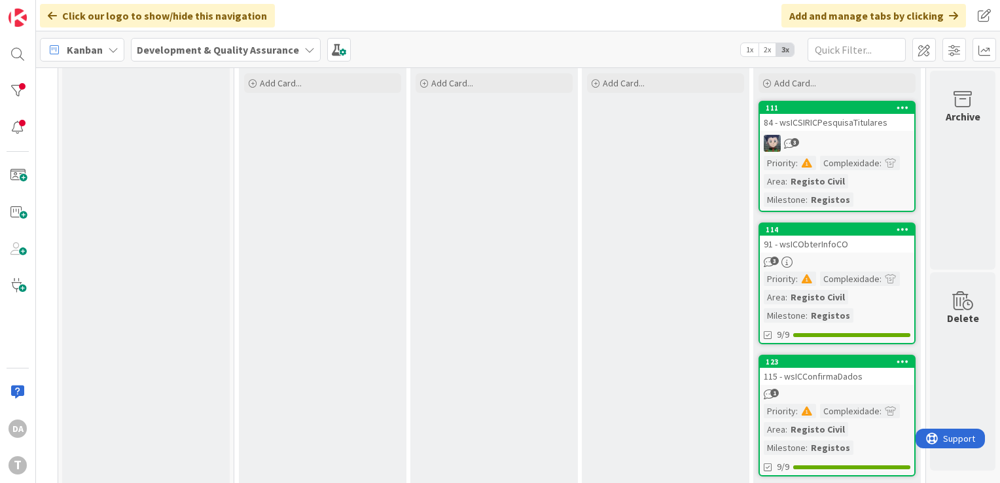
click at [832, 251] on link "114 91 - wsICObterInfoCO 3 Priority : Complexidade : Area : Registo Civil Miles…" at bounding box center [837, 284] width 157 height 122
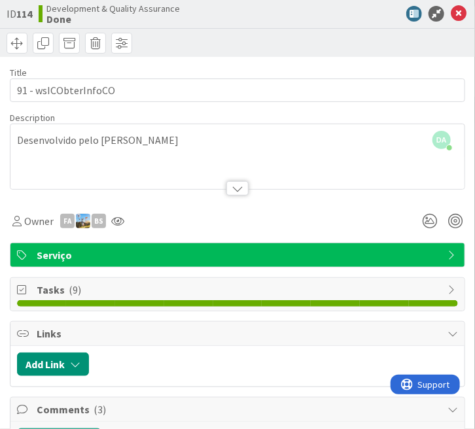
click at [330, 24] on div "ID 114 Development & Quality Assurance Done" at bounding box center [237, 28] width 475 height 57
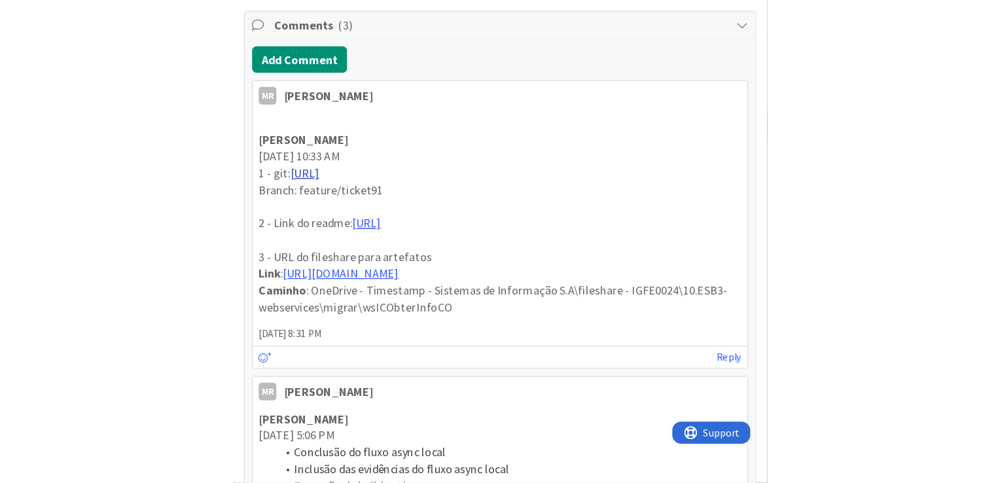
scroll to position [393, 0]
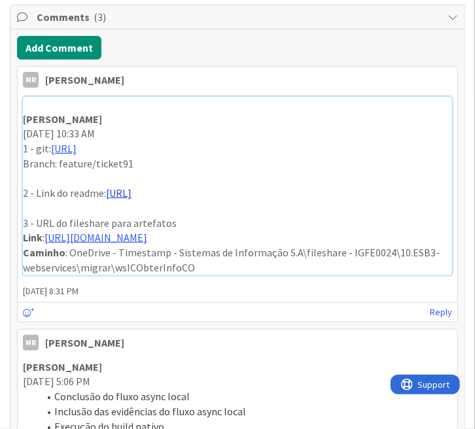
click at [132, 200] on link "[URL]" at bounding box center [119, 193] width 26 height 13
click at [77, 155] on link "[URL]" at bounding box center [64, 148] width 26 height 13
drag, startPoint x: 358, startPoint y: 163, endPoint x: 259, endPoint y: 165, distance: 98.9
click at [77, 155] on link "[URL]" at bounding box center [64, 148] width 26 height 13
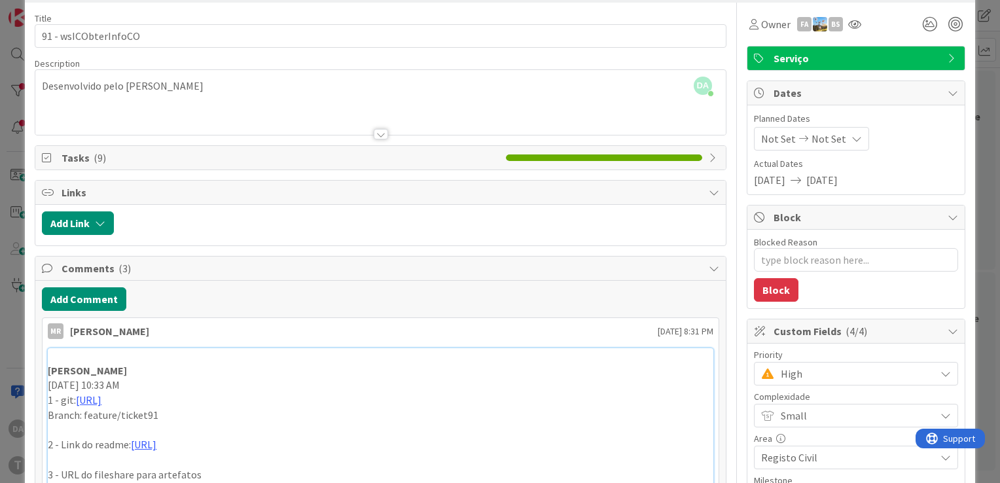
scroll to position [0, 0]
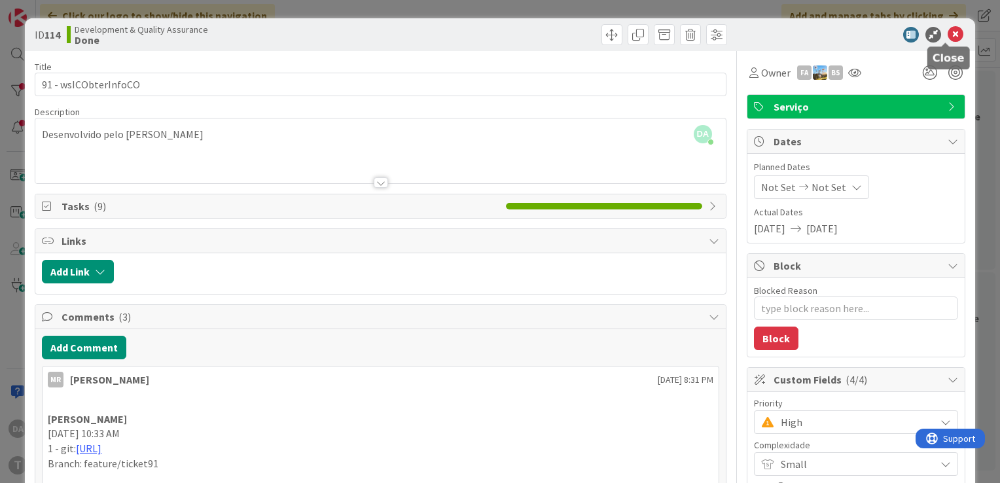
click at [949, 35] on icon at bounding box center [956, 35] width 16 height 16
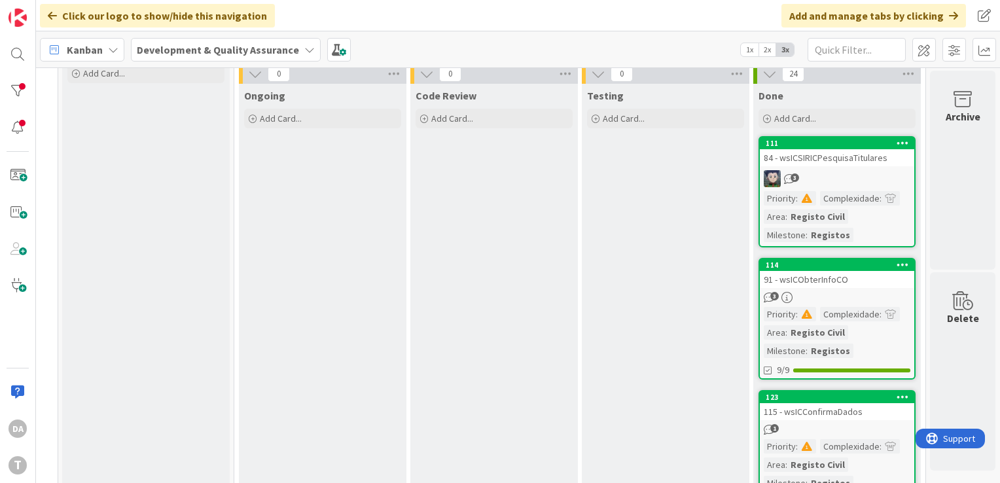
scroll to position [0, 123]
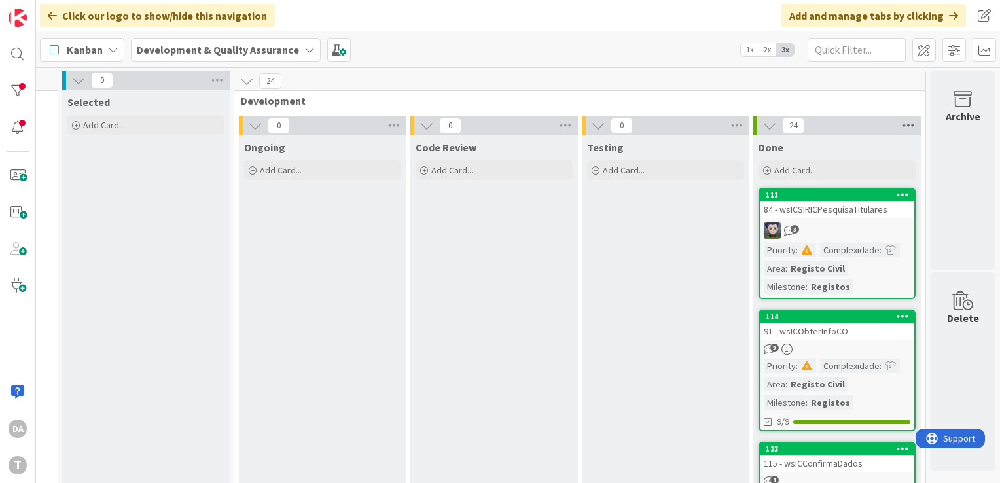
click at [900, 127] on icon at bounding box center [908, 126] width 17 height 20
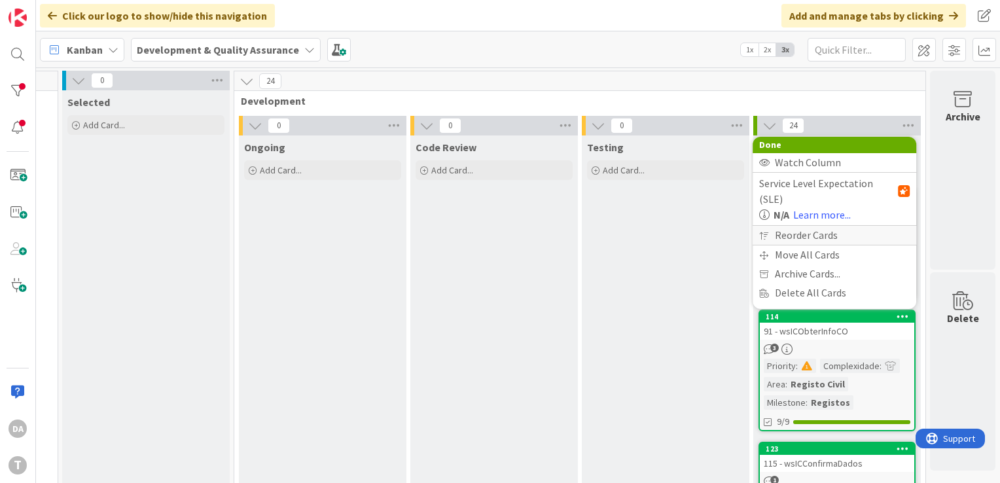
click at [808, 226] on div "Reorder Cards" at bounding box center [835, 235] width 164 height 19
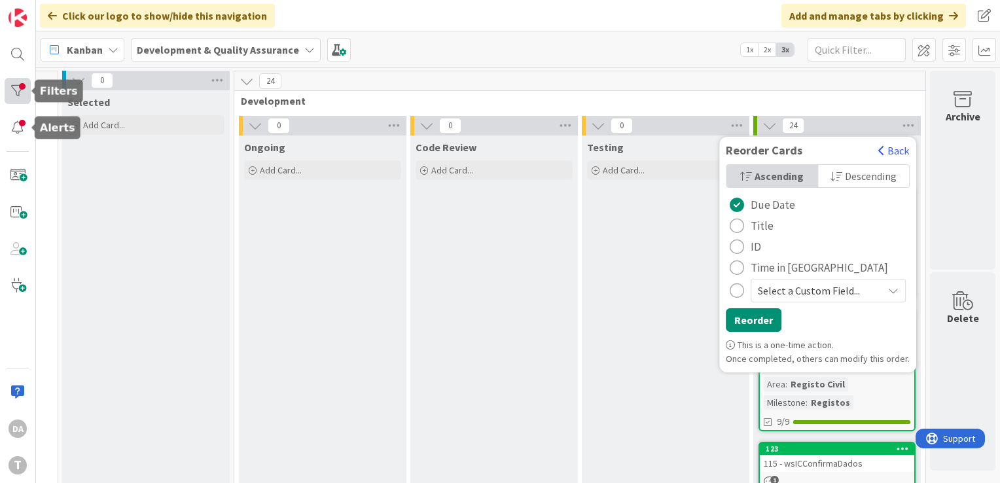
click at [17, 88] on div at bounding box center [18, 91] width 26 height 26
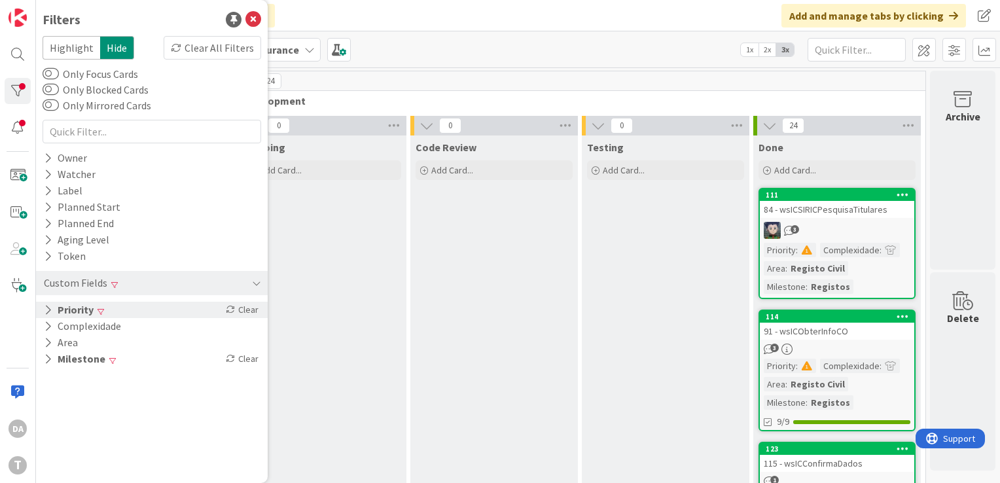
click at [49, 308] on icon at bounding box center [48, 309] width 9 height 11
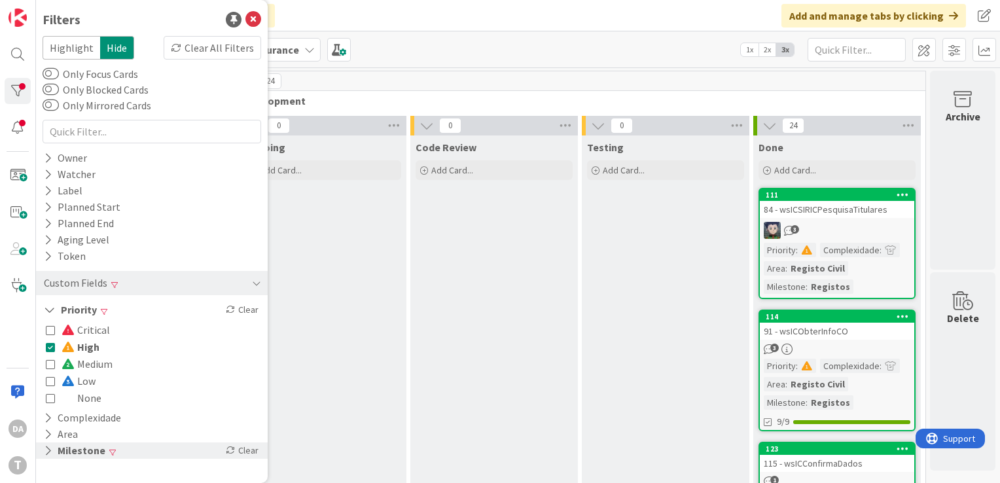
click at [49, 450] on icon at bounding box center [48, 450] width 9 height 11
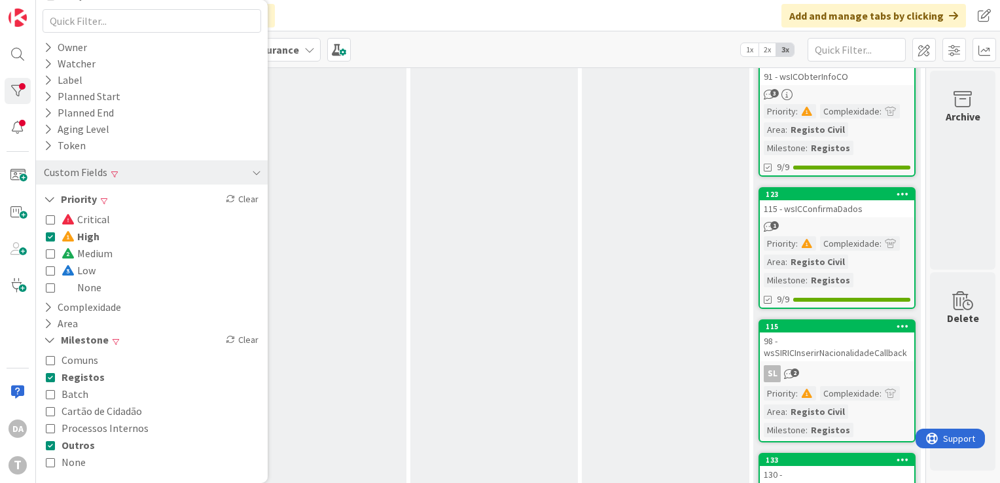
scroll to position [262, 123]
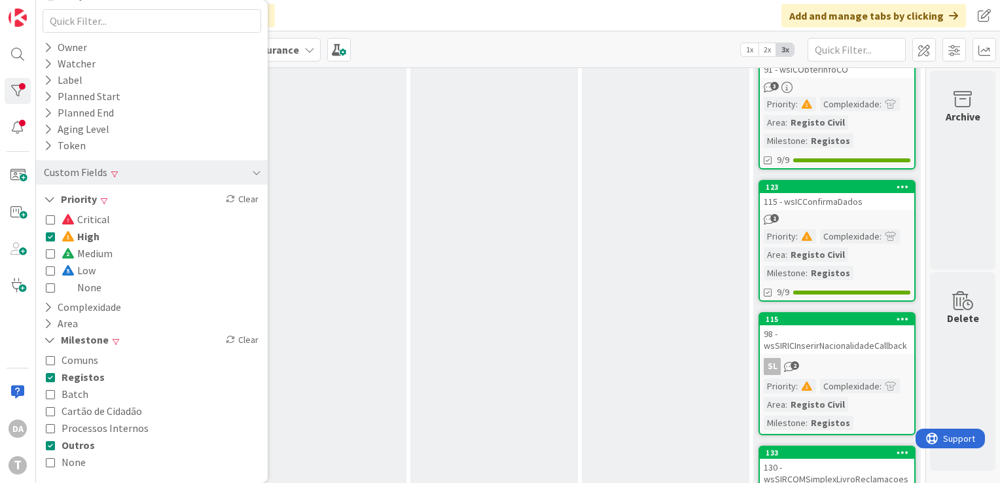
click at [859, 262] on div "Priority : Complexidade : Area : Registo Civil Milestone : Registos" at bounding box center [837, 254] width 147 height 51
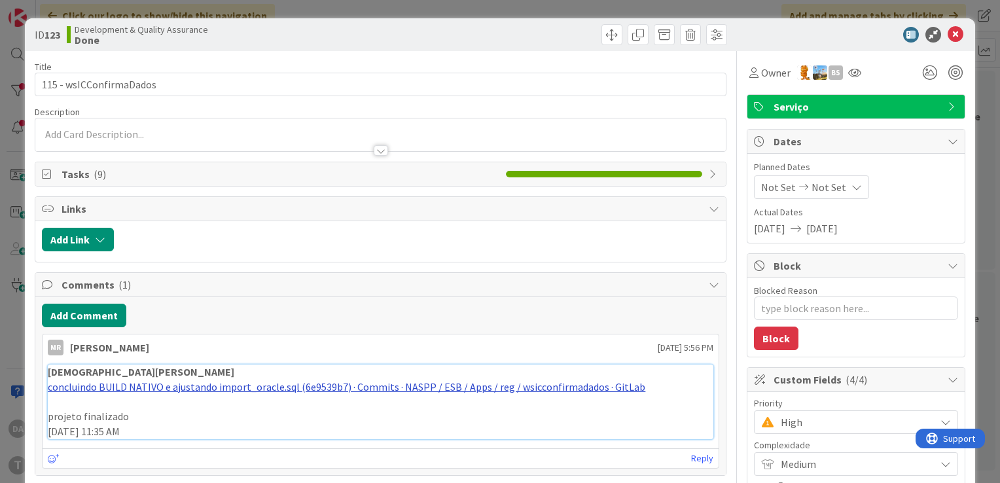
click at [505, 381] on link "concluindo BUILD NATIVO e ajustando import_oracle.sql (6e9539b7) · Commits · NA…" at bounding box center [347, 386] width 598 height 13
click at [948, 32] on icon at bounding box center [956, 35] width 16 height 16
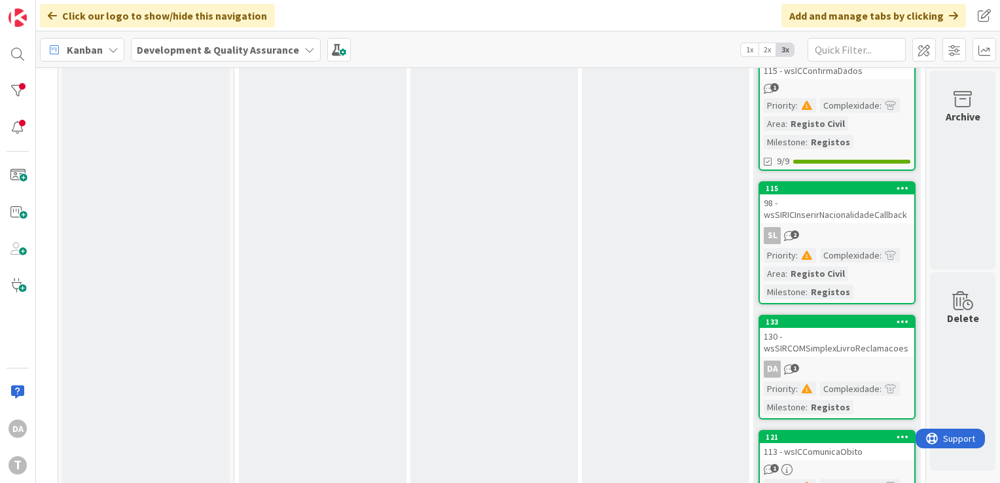
click at [856, 227] on div "SL 2" at bounding box center [837, 235] width 154 height 17
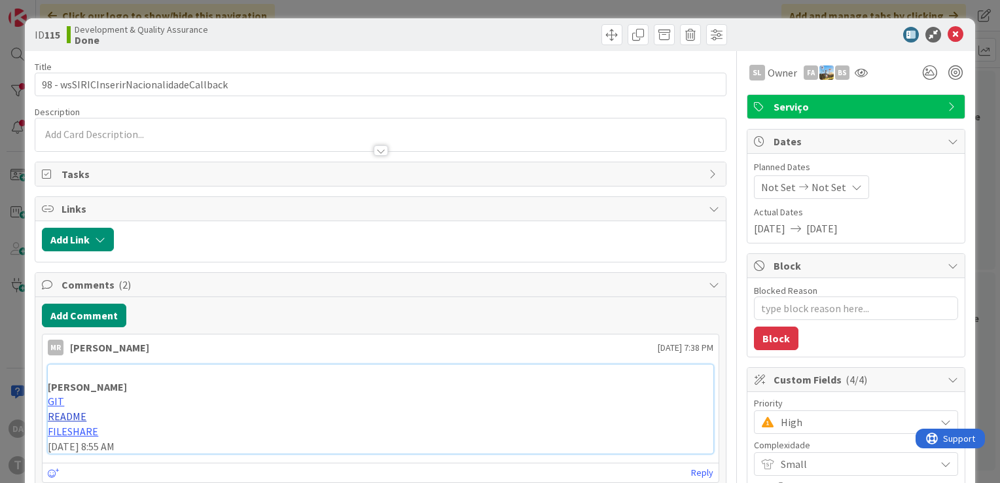
click at [71, 412] on link "README" at bounding box center [67, 416] width 39 height 13
click at [935, 33] on div at bounding box center [850, 35] width 232 height 16
click at [948, 35] on icon at bounding box center [956, 35] width 16 height 16
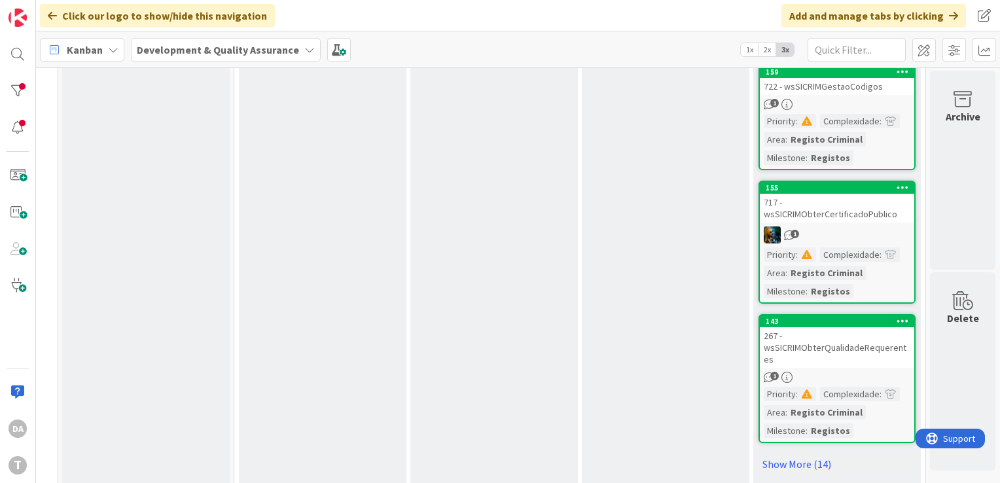
scroll to position [1003, 123]
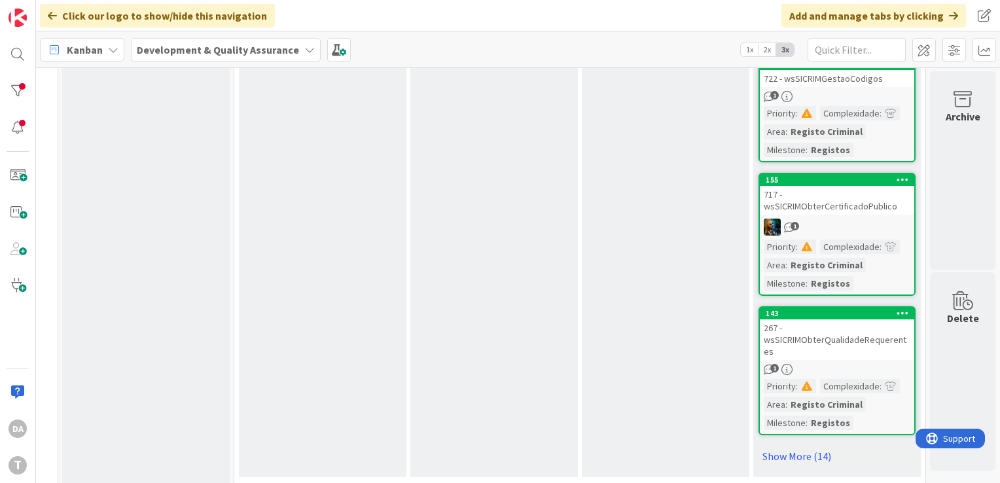
click at [845, 344] on link "143 267 - wsSICRIMObterQualidadeRequerentes 1 Priority : Complexidade : Area : …" at bounding box center [837, 370] width 157 height 129
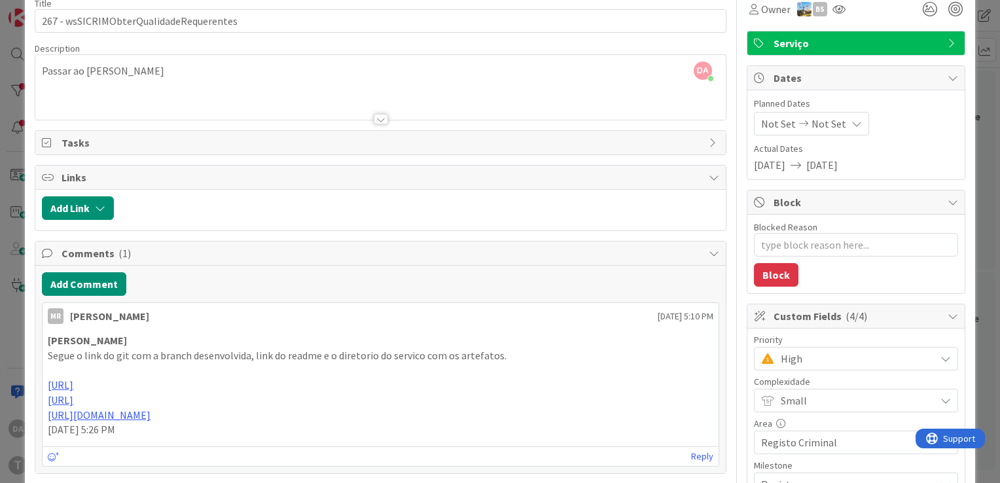
scroll to position [131, 0]
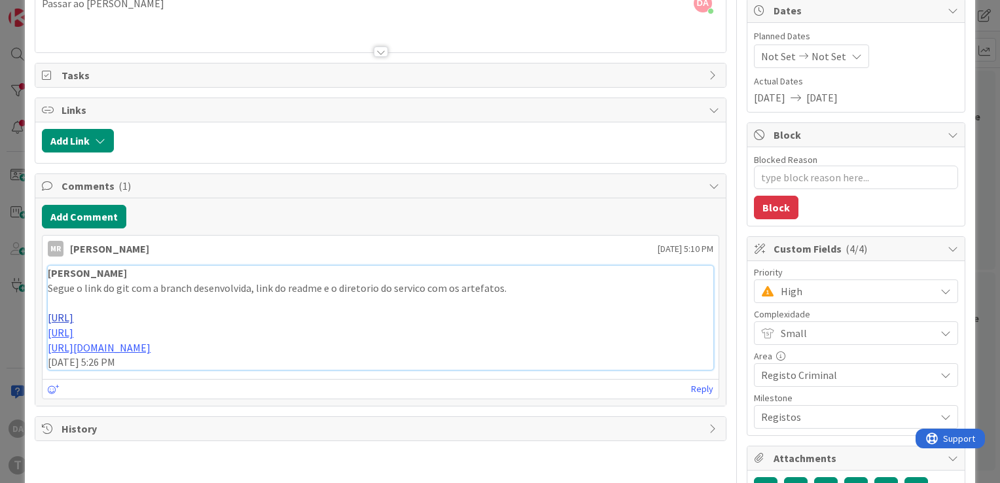
click at [73, 317] on link "[URL]" at bounding box center [61, 317] width 26 height 13
click at [941, 288] on icon at bounding box center [946, 291] width 10 height 10
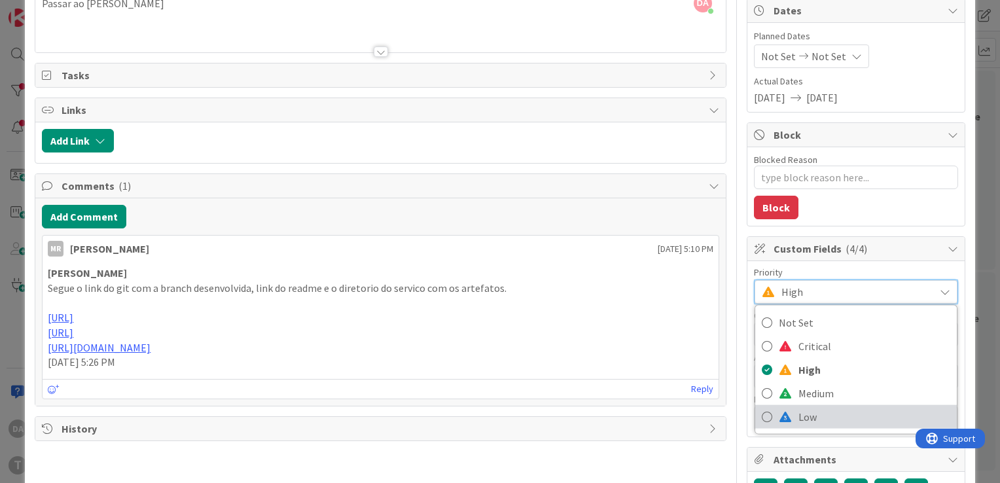
click at [857, 416] on span "Low" at bounding box center [874, 417] width 152 height 20
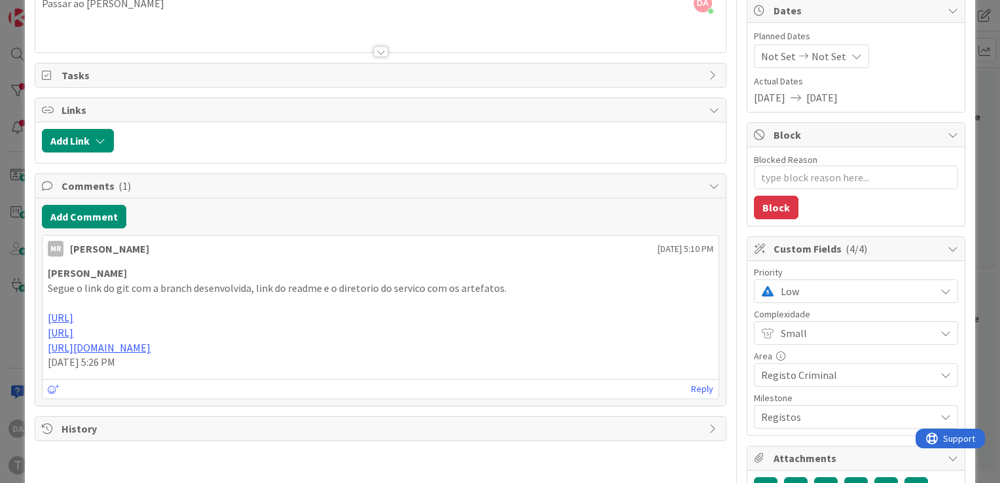
click at [944, 296] on div "Low" at bounding box center [856, 291] width 204 height 24
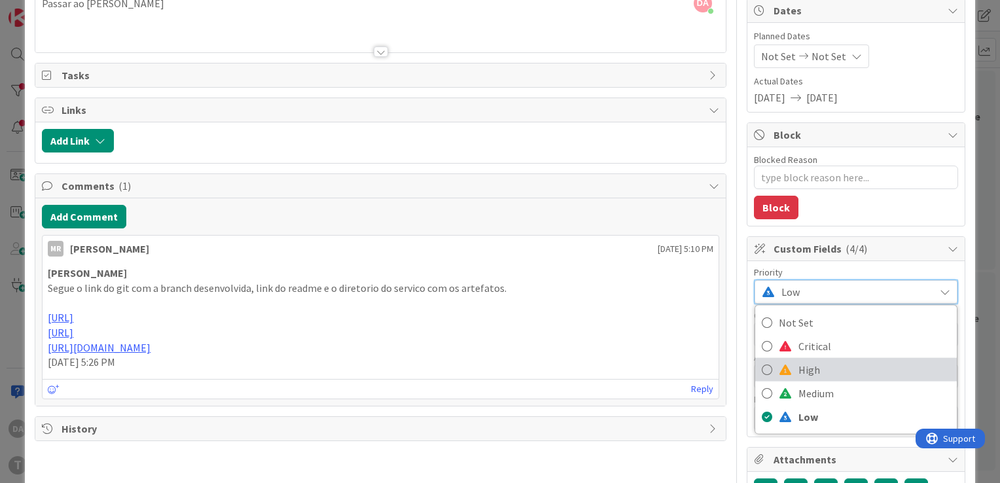
click at [877, 366] on span "High" at bounding box center [874, 370] width 152 height 20
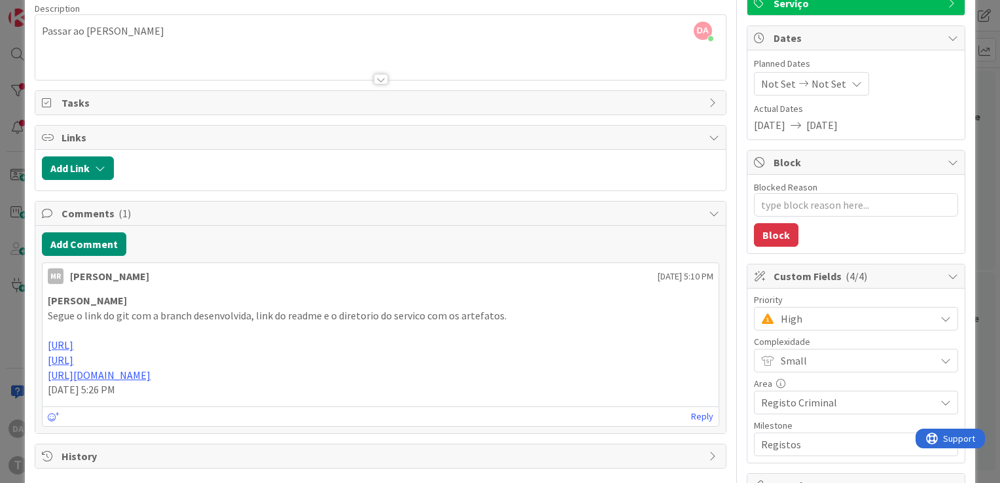
scroll to position [0, 0]
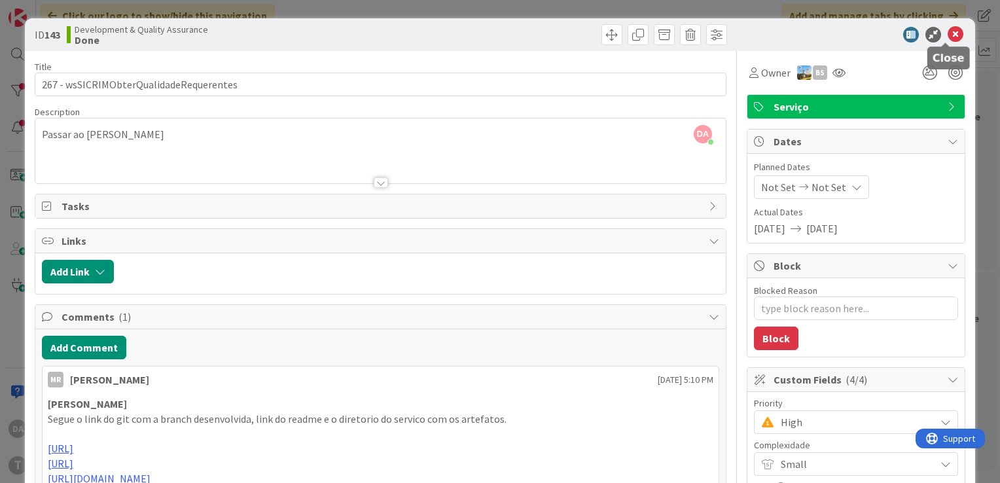
click at [949, 31] on icon at bounding box center [956, 35] width 16 height 16
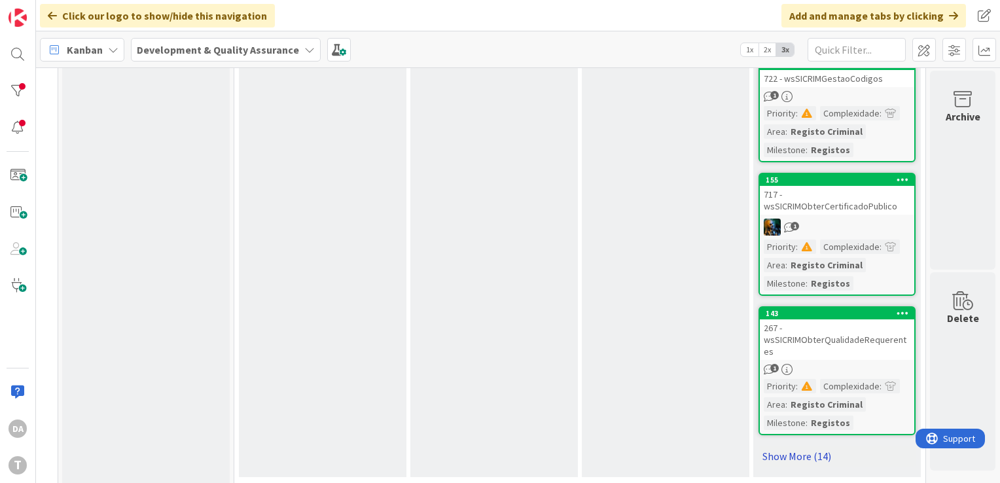
click at [806, 446] on link "Show More (14)" at bounding box center [837, 456] width 157 height 21
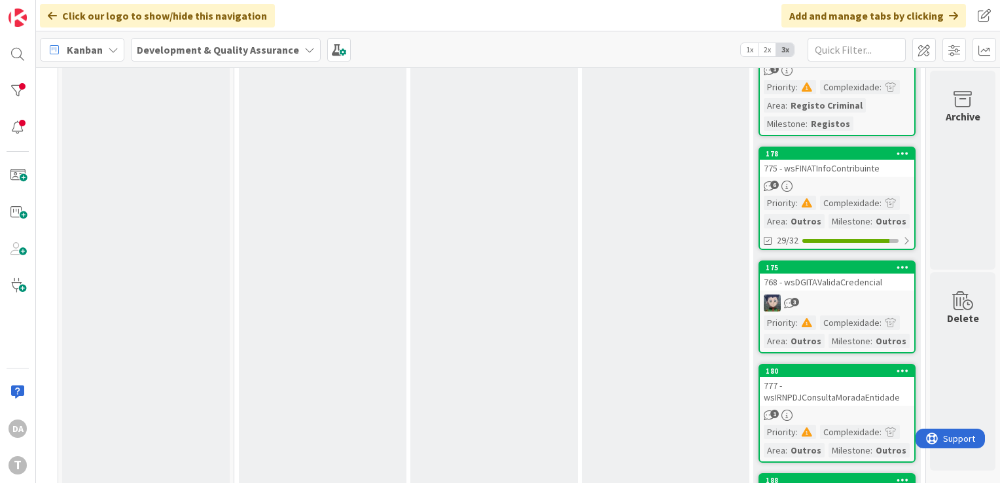
scroll to position [1331, 123]
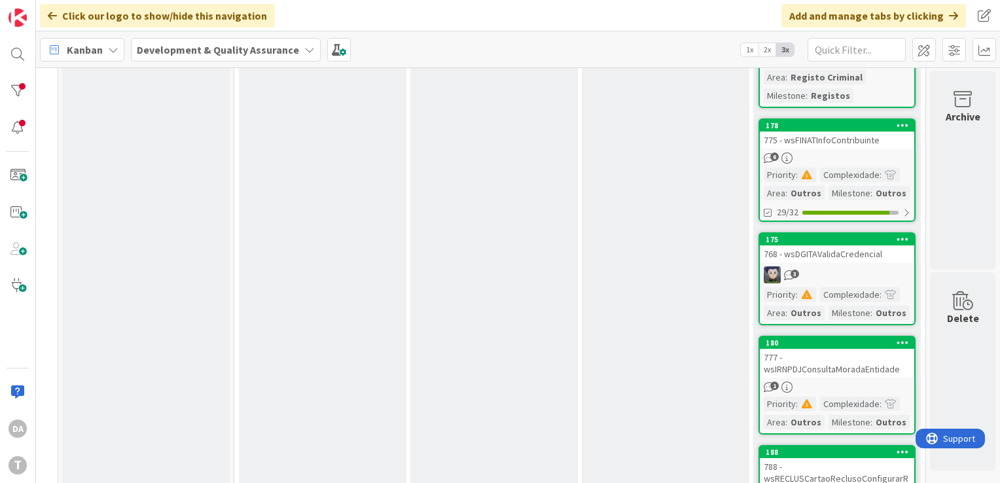
click at [857, 245] on div "768 - wsDGITAValidaCredencial" at bounding box center [837, 253] width 154 height 17
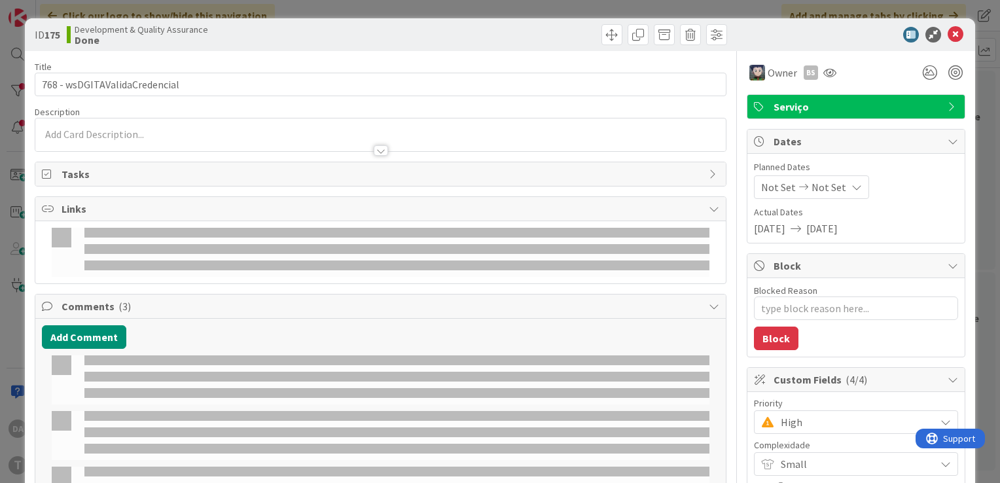
type textarea "x"
select select "java"
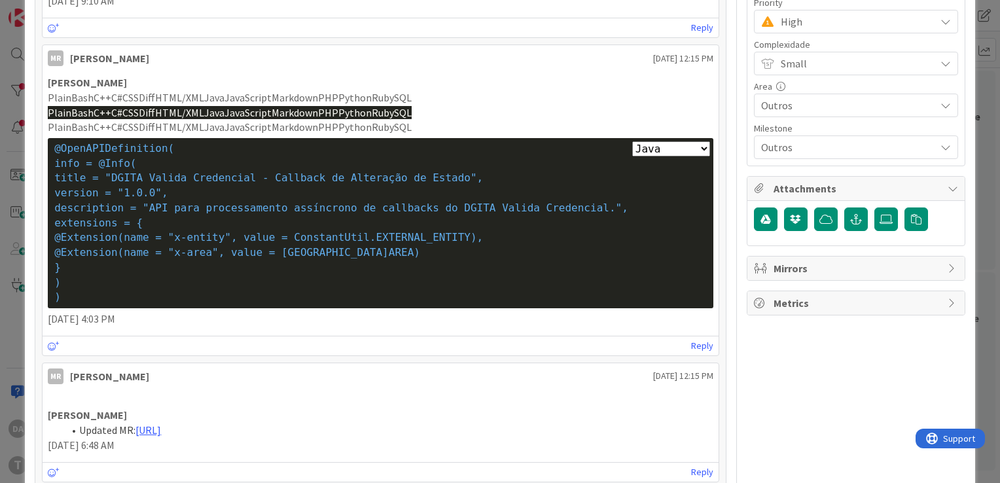
scroll to position [458, 0]
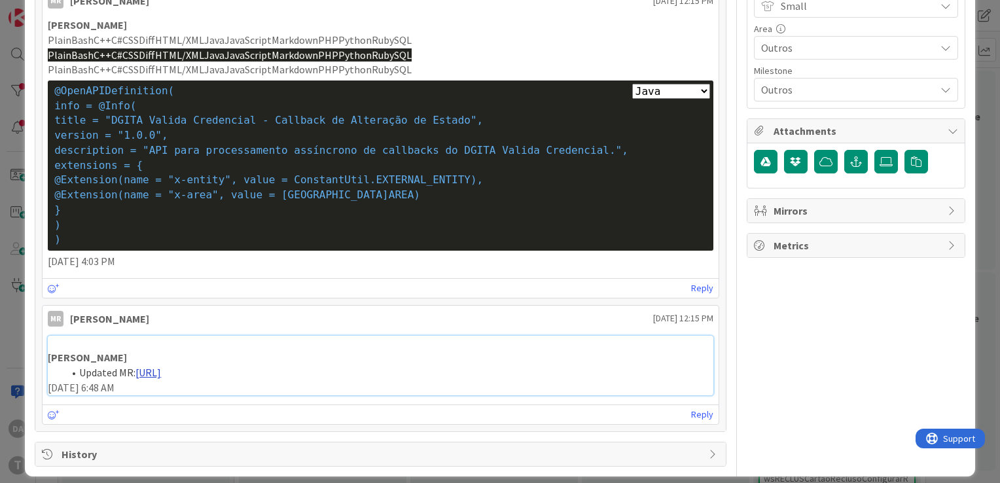
click at [161, 370] on link "[URL]" at bounding box center [148, 372] width 26 height 13
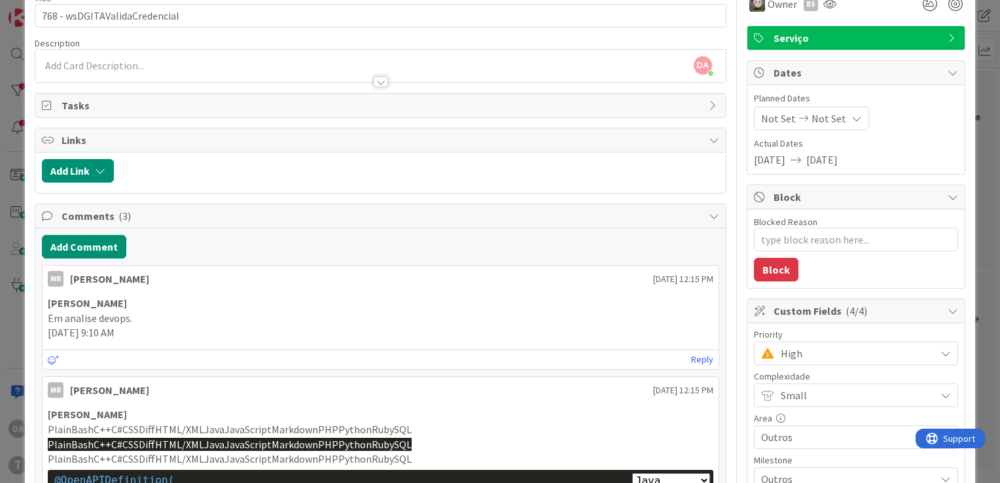
scroll to position [0, 0]
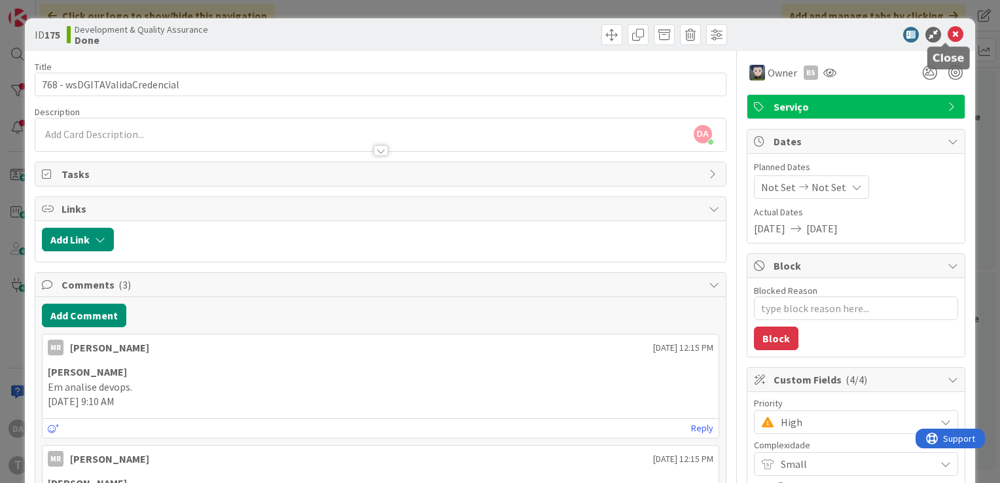
click at [949, 35] on icon at bounding box center [956, 35] width 16 height 16
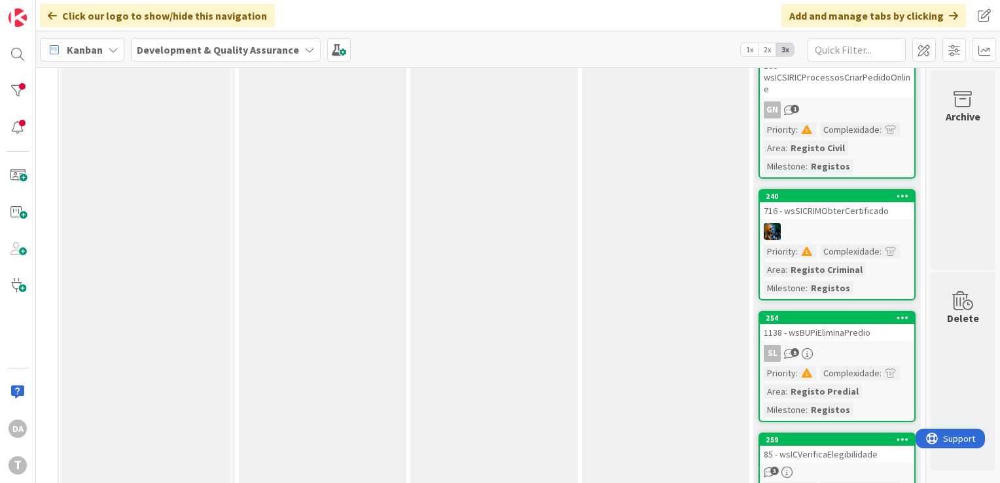
scroll to position [2116, 123]
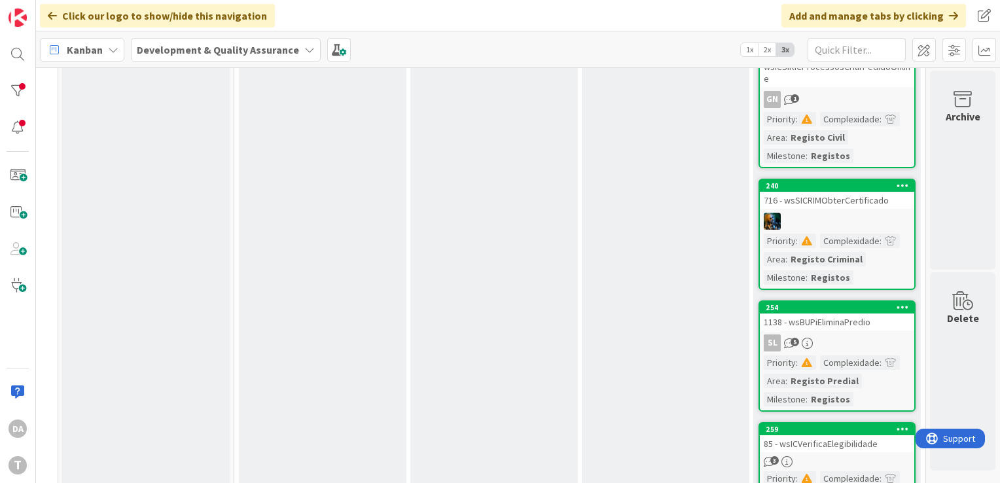
click at [844, 334] on div "SL 5" at bounding box center [837, 342] width 154 height 17
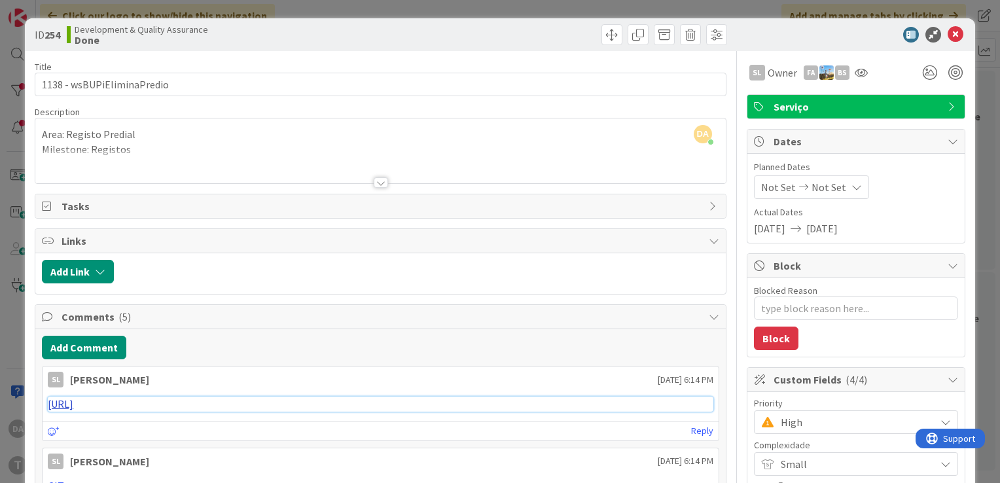
click at [73, 403] on link "[URL]" at bounding box center [61, 403] width 26 height 13
click at [948, 33] on icon at bounding box center [956, 35] width 16 height 16
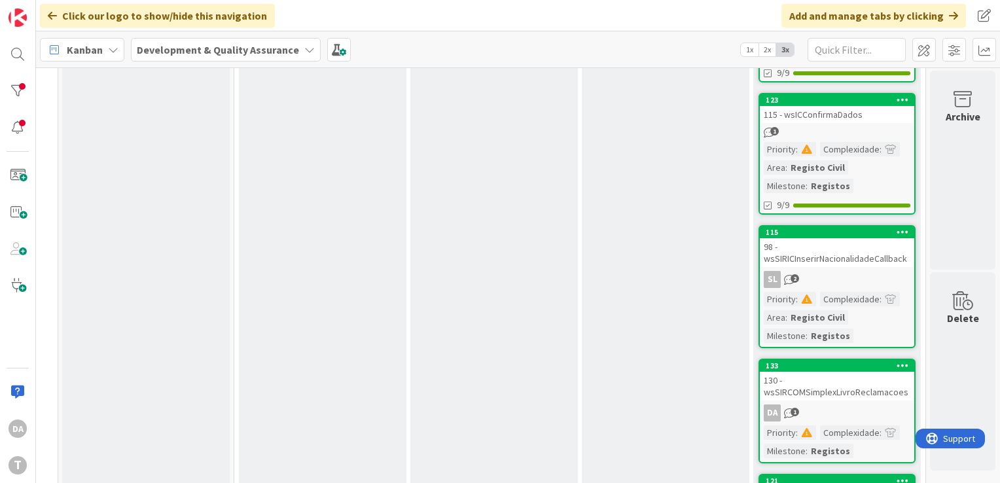
scroll to position [0, 123]
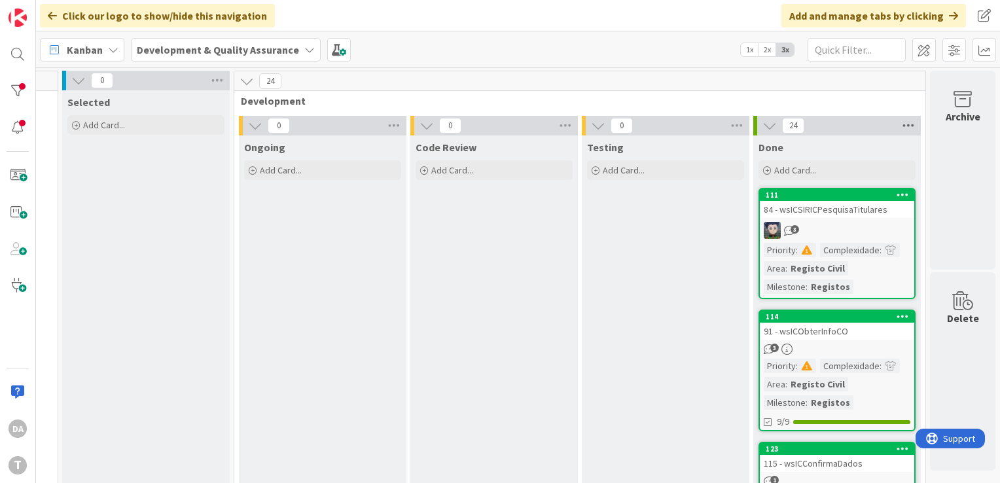
click at [900, 126] on icon at bounding box center [908, 126] width 17 height 20
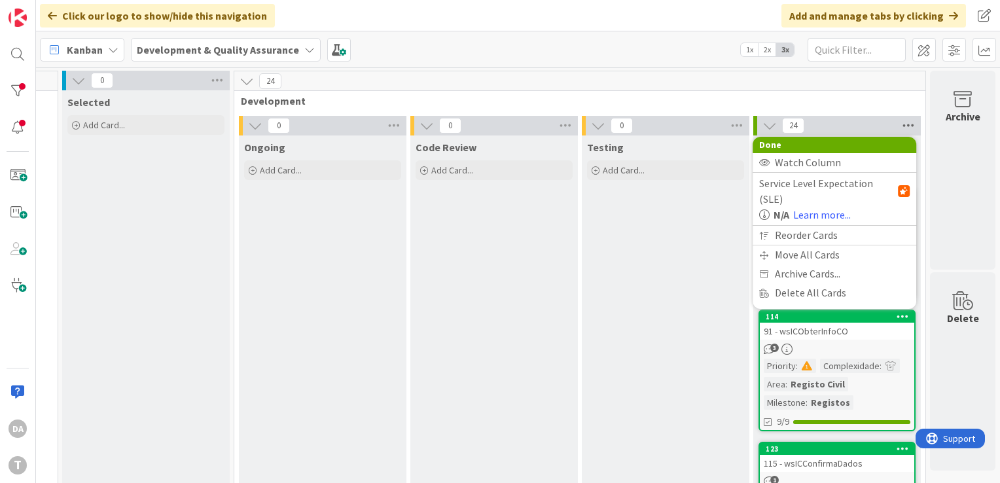
click at [900, 126] on icon at bounding box center [908, 126] width 17 height 20
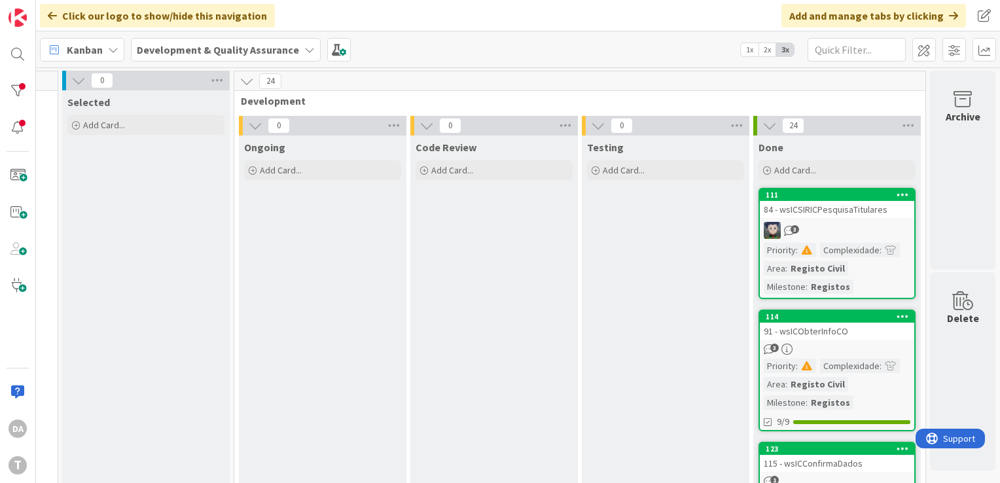
click at [822, 224] on div "3" at bounding box center [837, 230] width 154 height 17
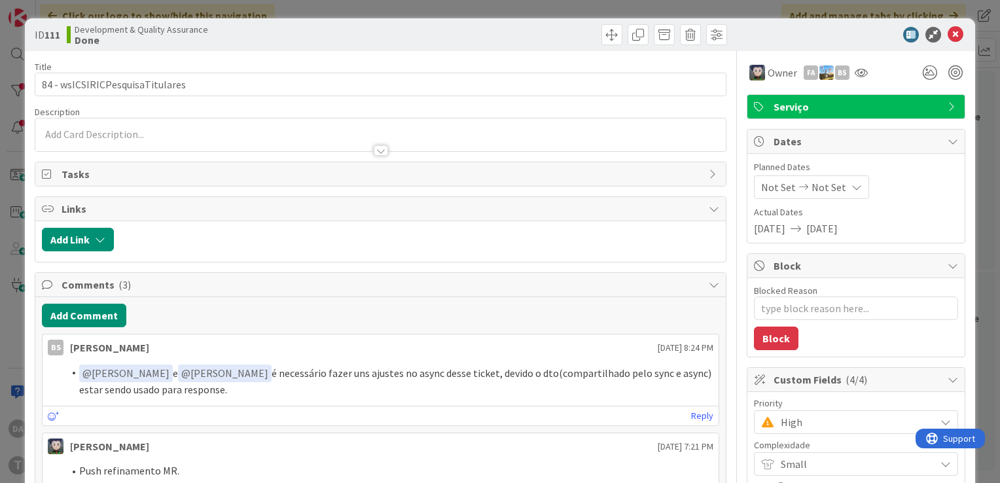
type textarea "x"
click at [948, 29] on icon at bounding box center [956, 35] width 16 height 16
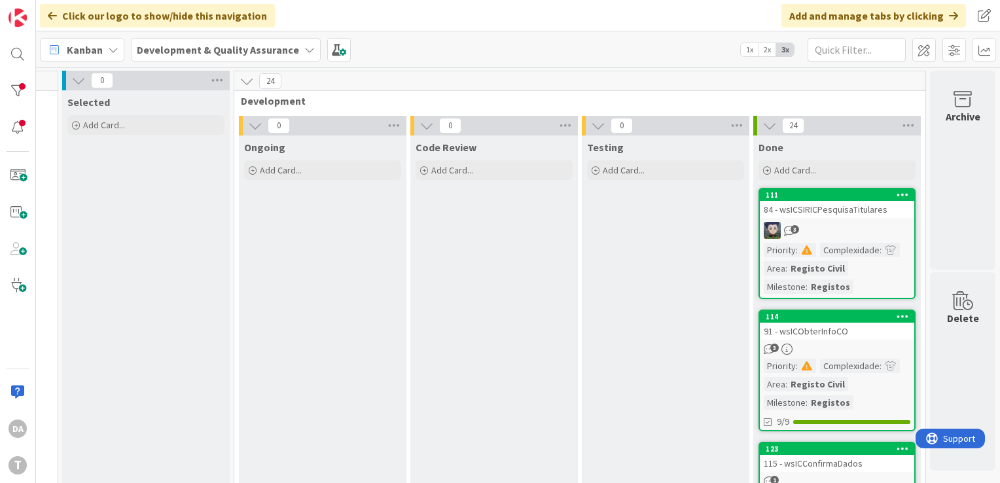
click at [763, 124] on icon at bounding box center [770, 125] width 14 height 14
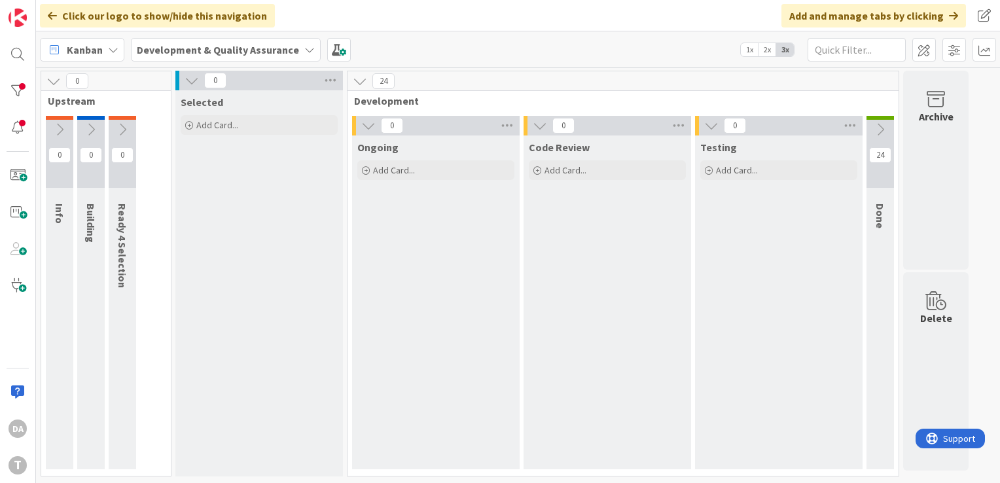
click at [882, 130] on icon at bounding box center [880, 129] width 14 height 14
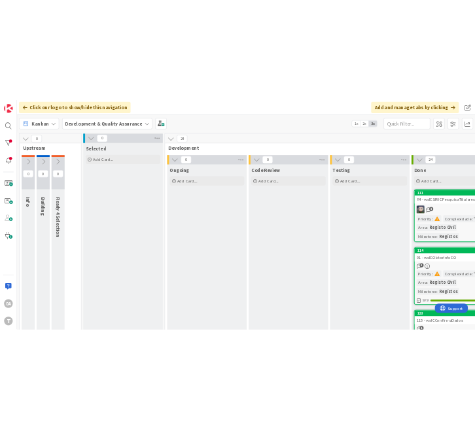
scroll to position [0, 123]
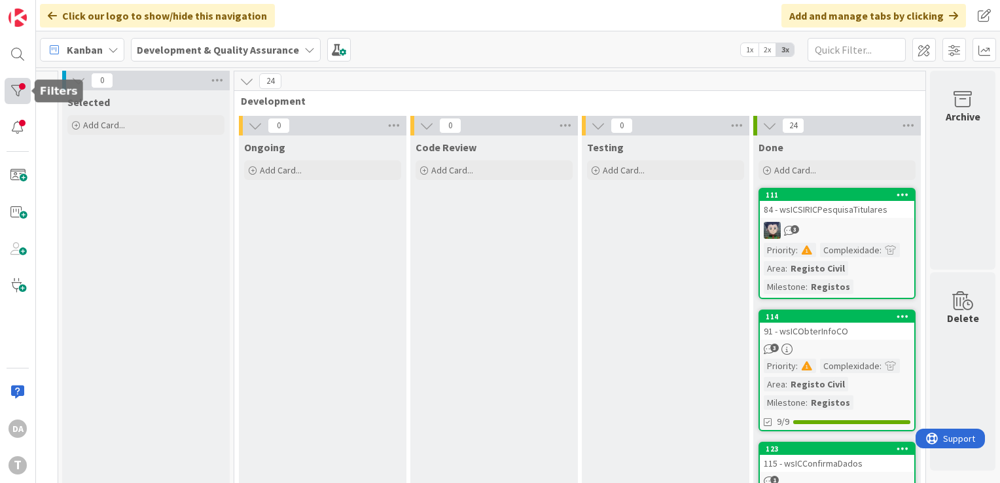
click at [14, 92] on div at bounding box center [18, 91] width 26 height 26
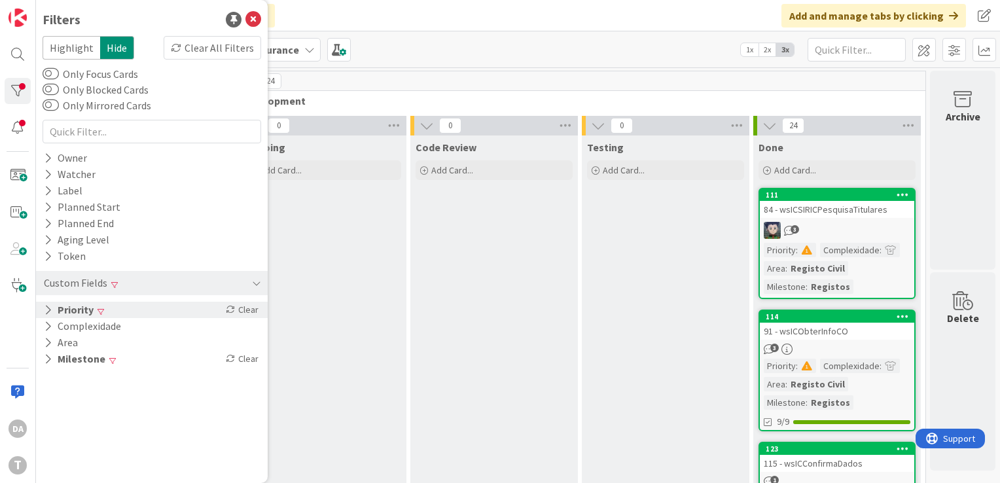
click at [54, 310] on button "Priority" at bounding box center [69, 310] width 52 height 16
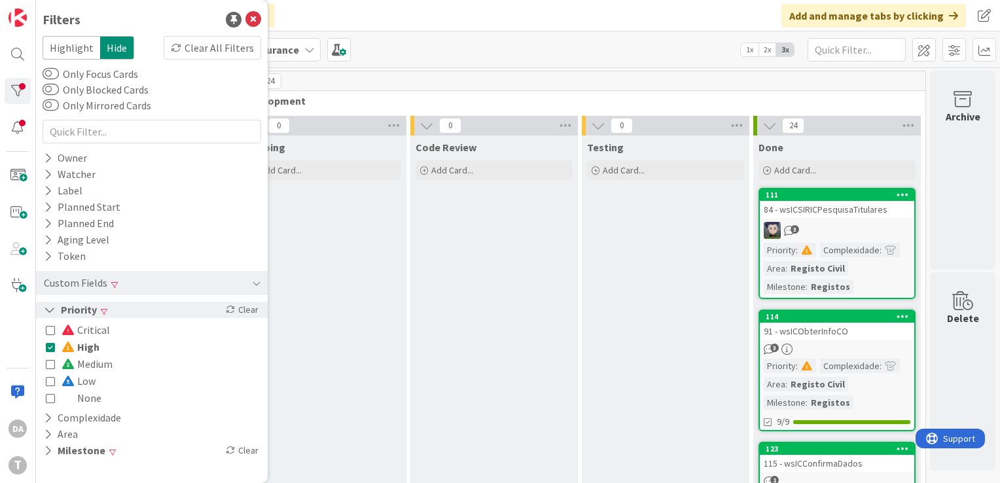
click at [47, 310] on icon at bounding box center [50, 309] width 12 height 11
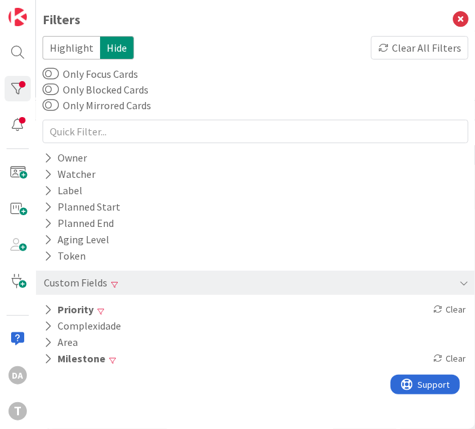
click at [310, 404] on div "Filters Highlight Hide Clear All Filters Only Focus Cards Only Blocked Cards On…" at bounding box center [255, 214] width 439 height 429
